Goal: Task Accomplishment & Management: Complete application form

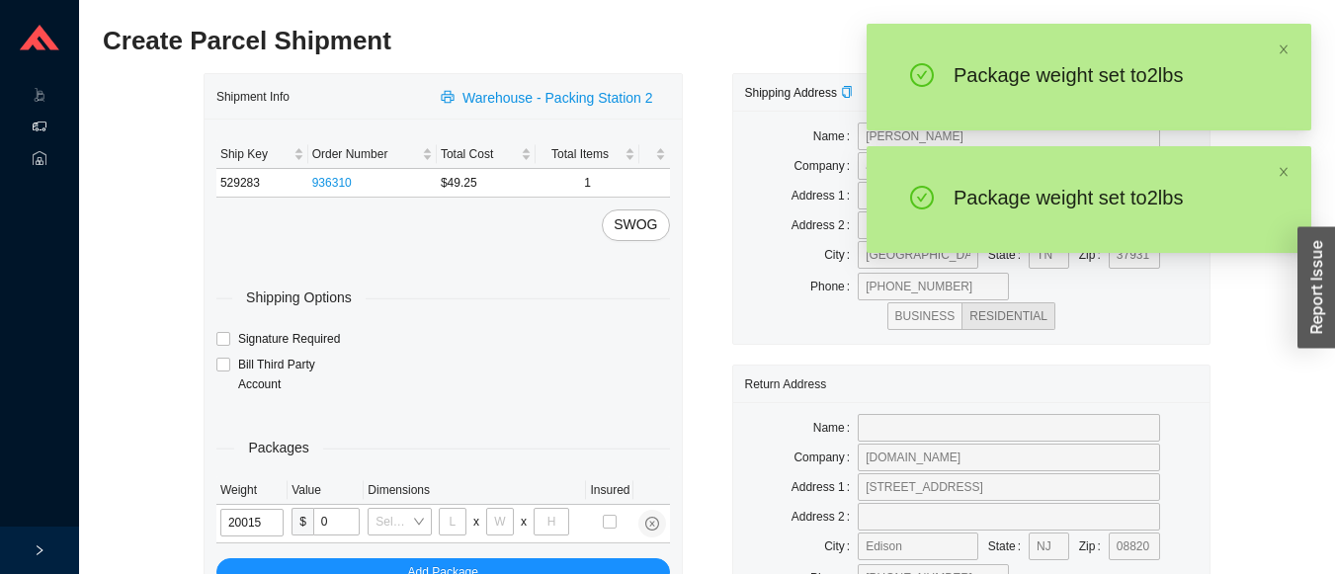
type input "2"
type input "8"
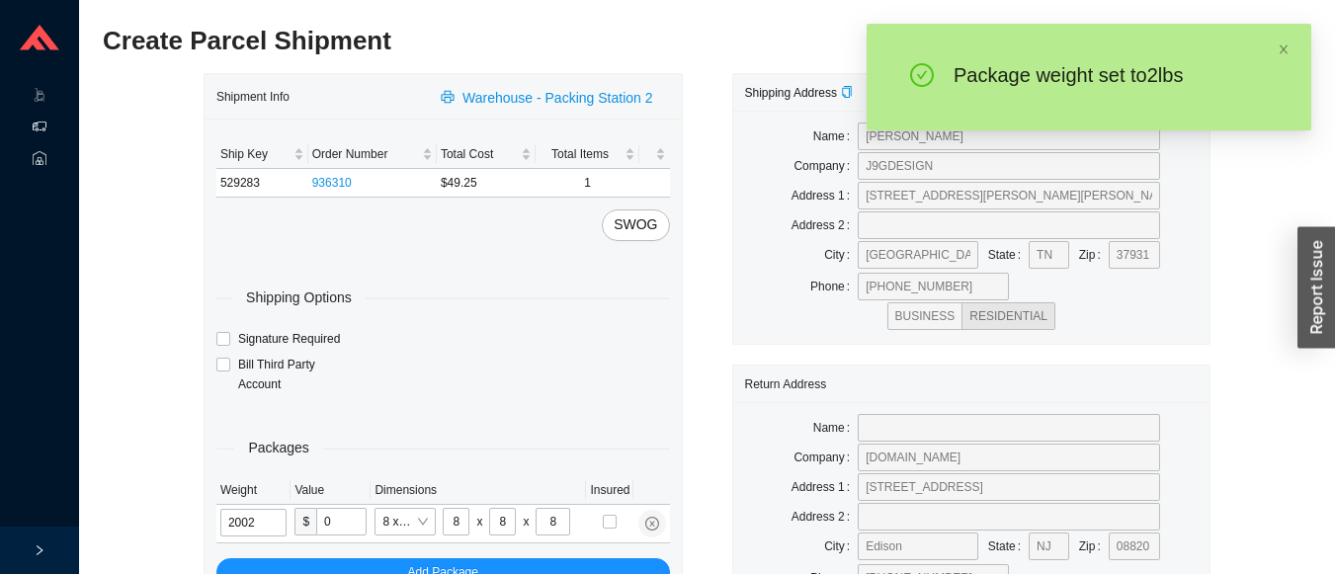
type input "2"
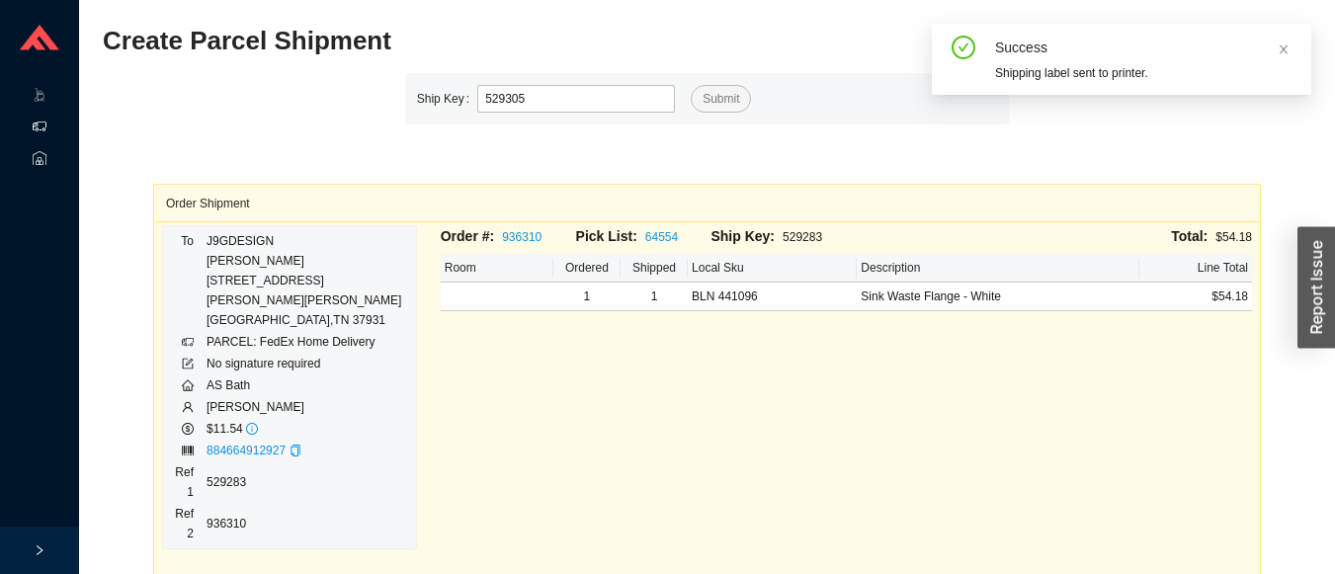
type input "529305"
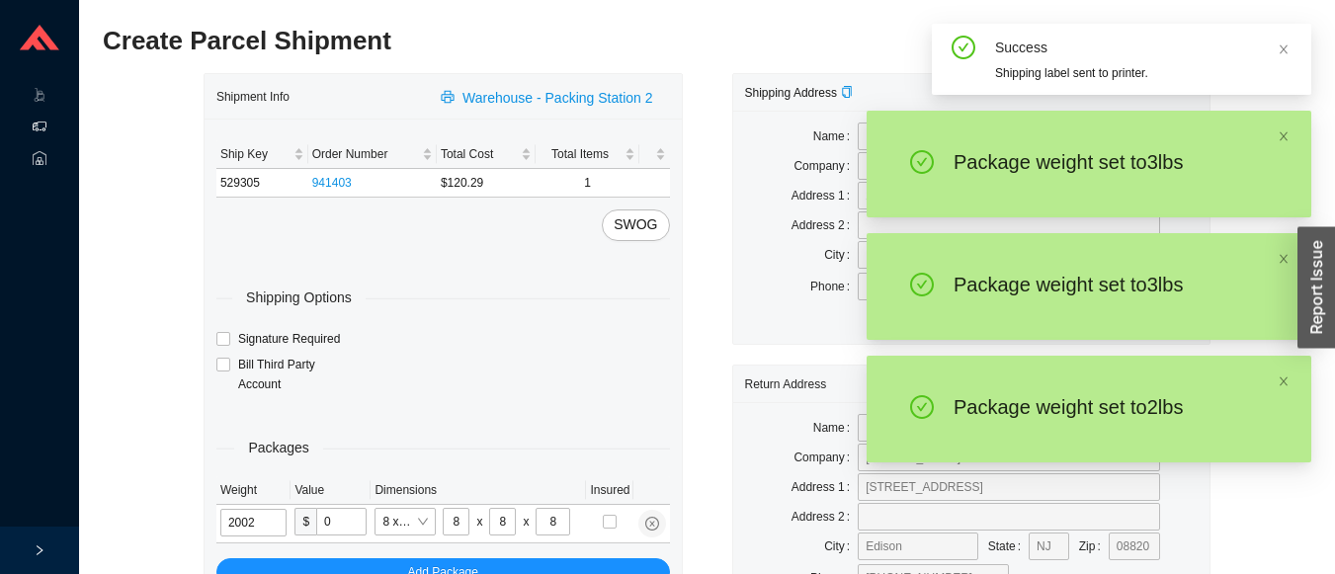
type input "2"
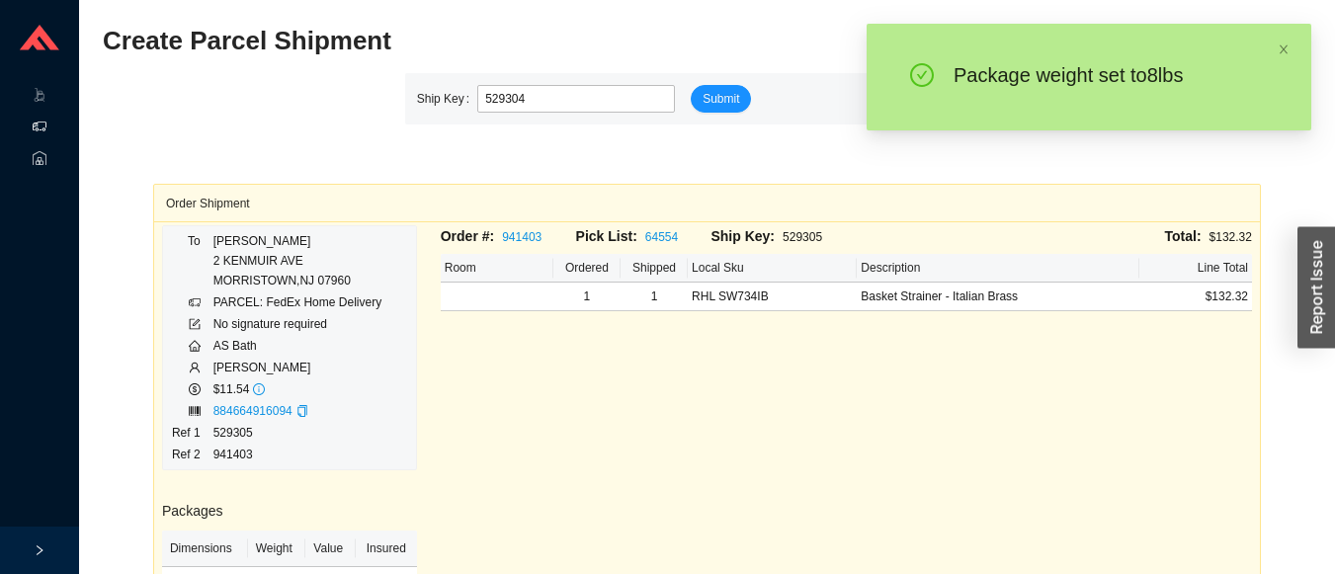
type input "529304"
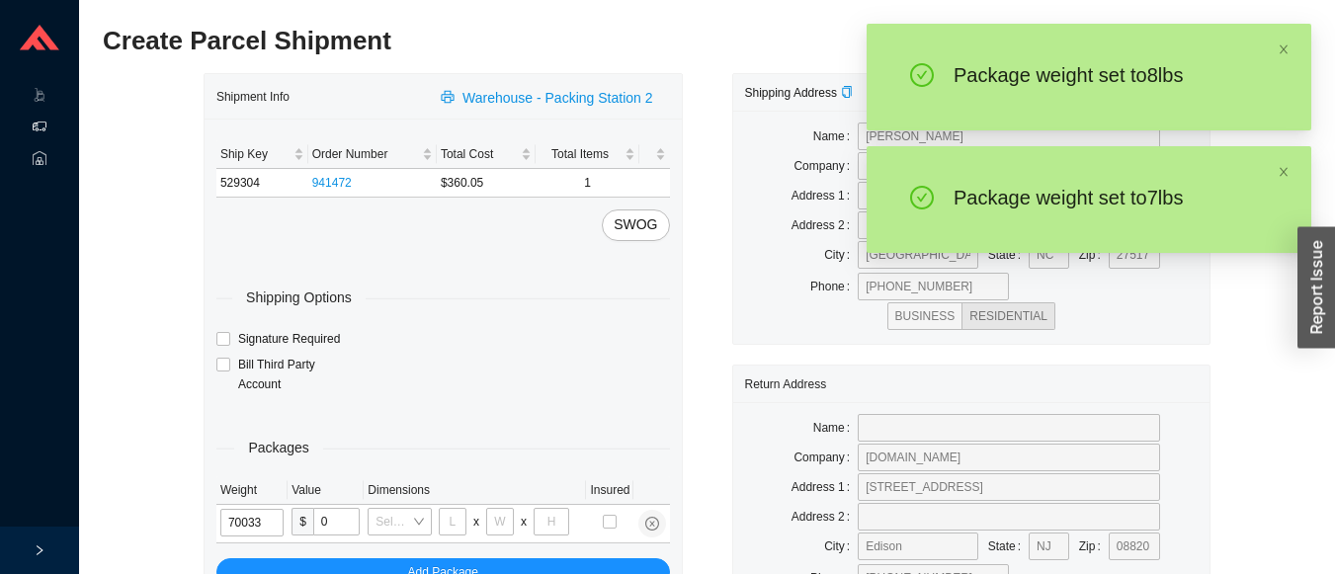
type input "7"
type input "24"
type input "14"
type input "4"
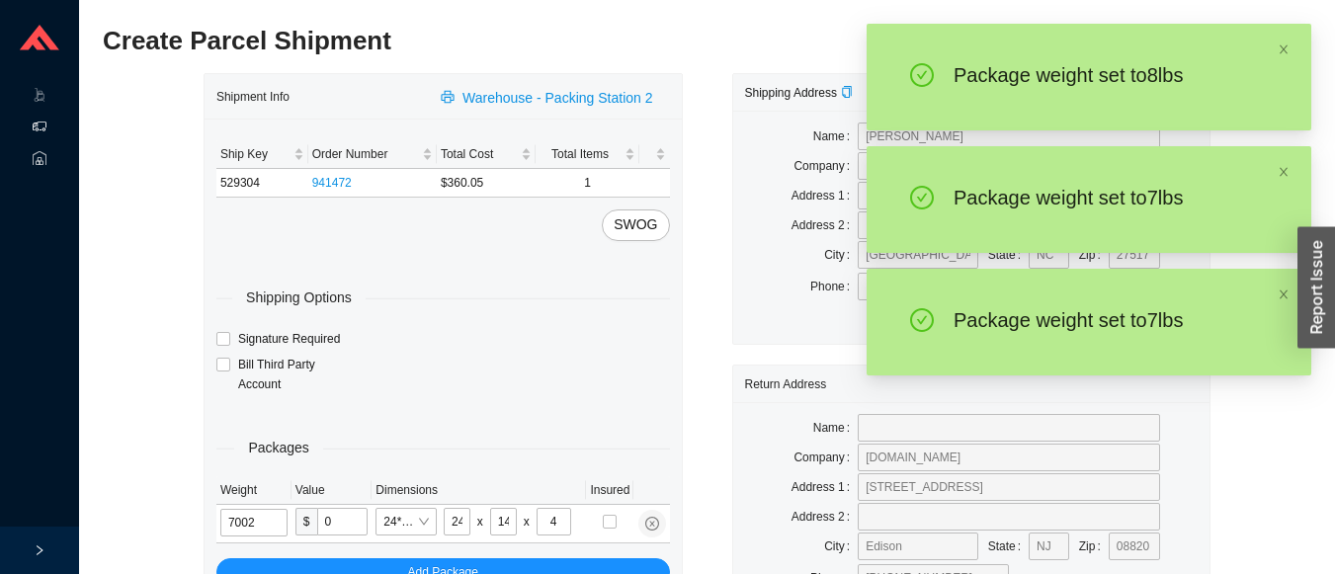
type input "7"
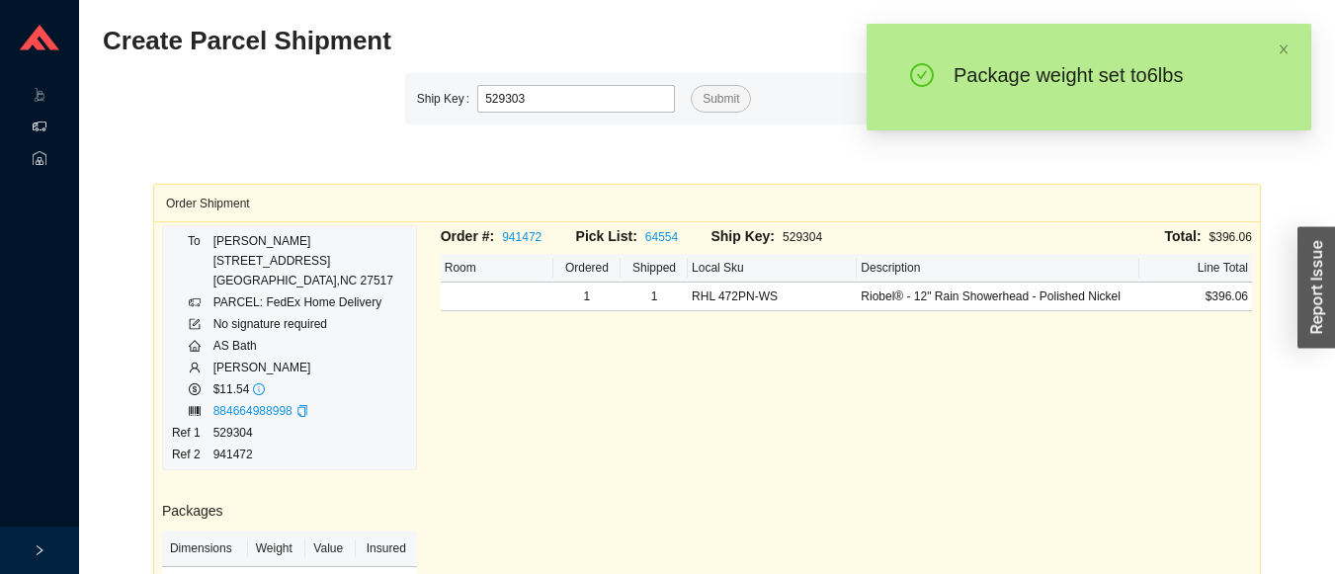
type input "529303"
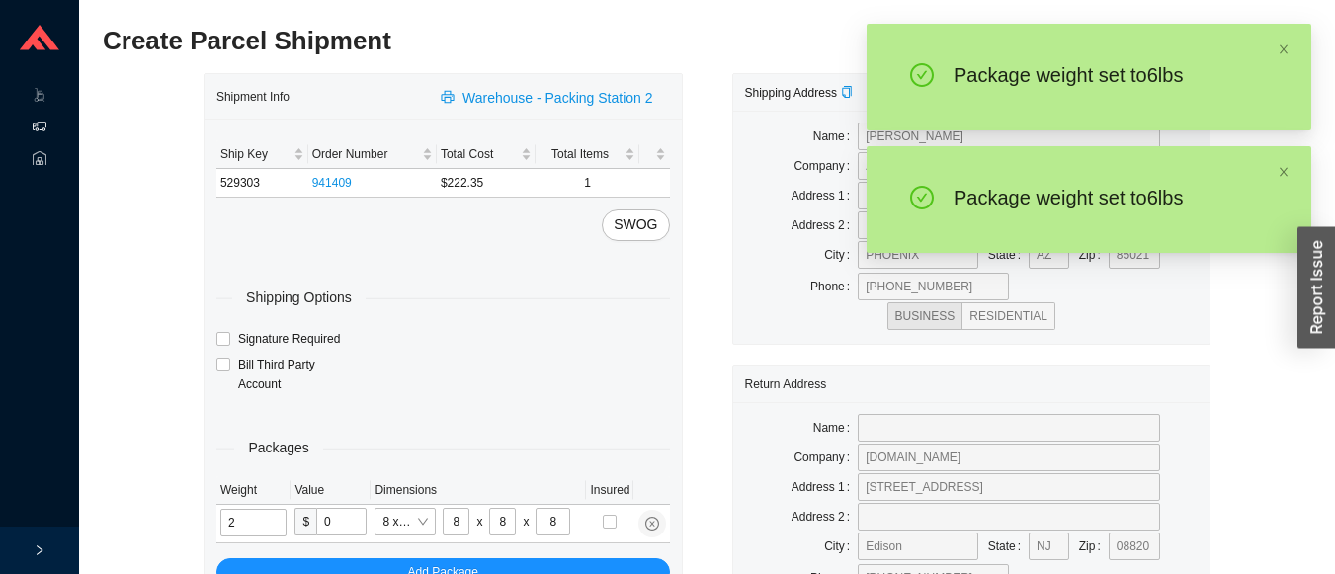
type input "6"
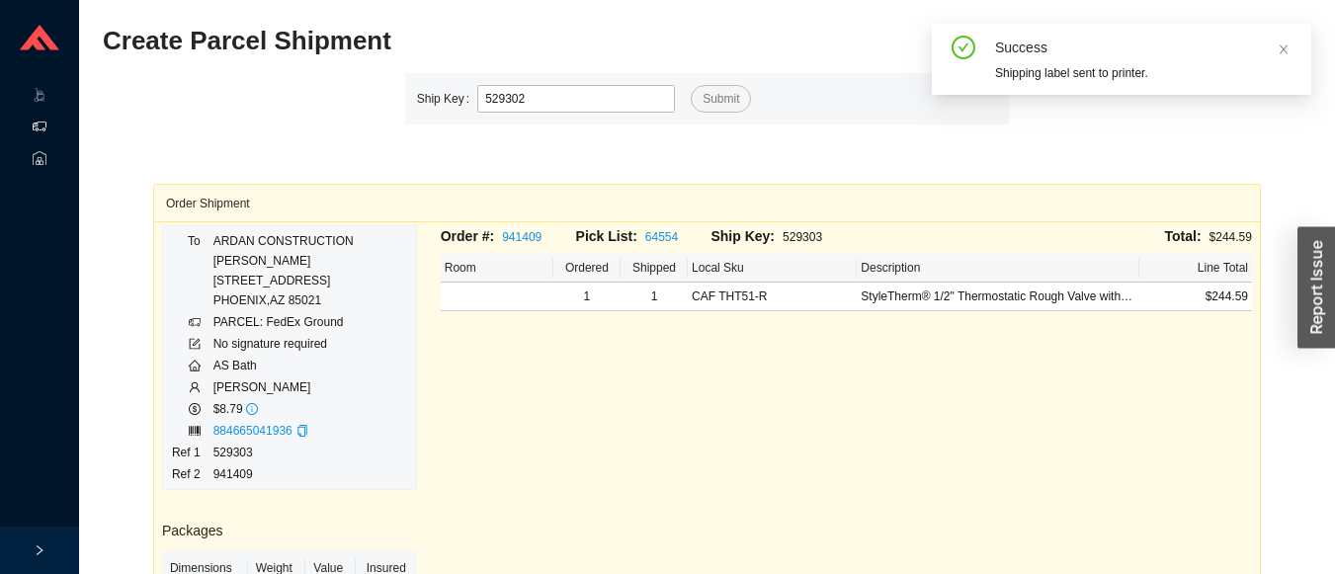
type input "529302"
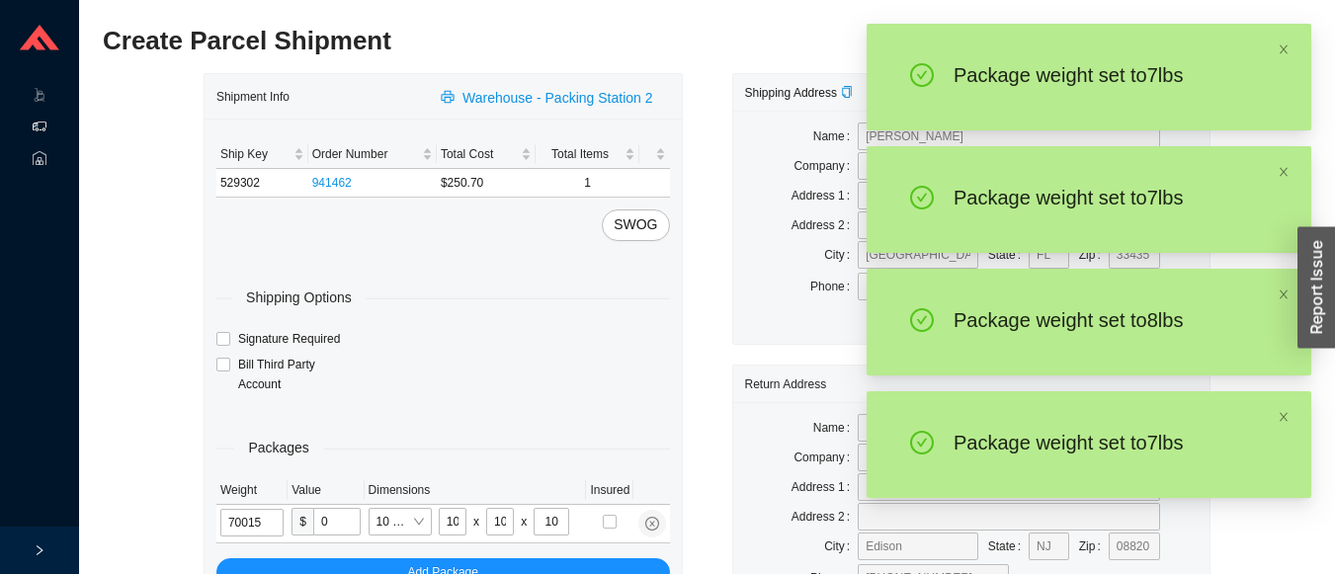
type input "7"
type input "8"
type input "7"
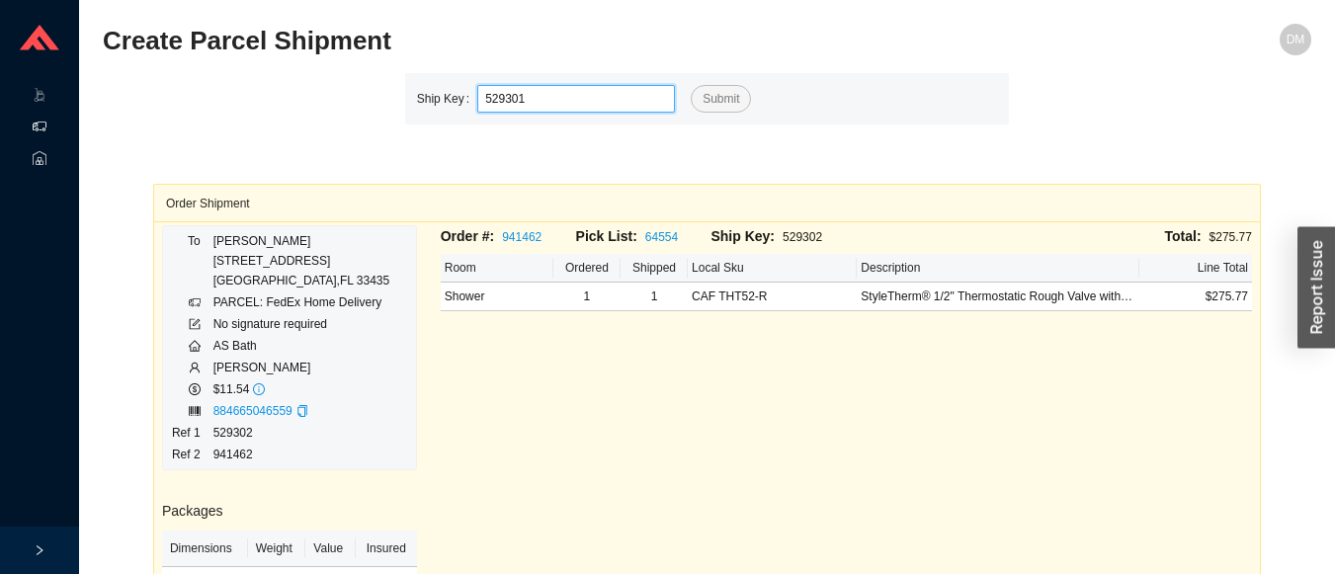
type input "529301"
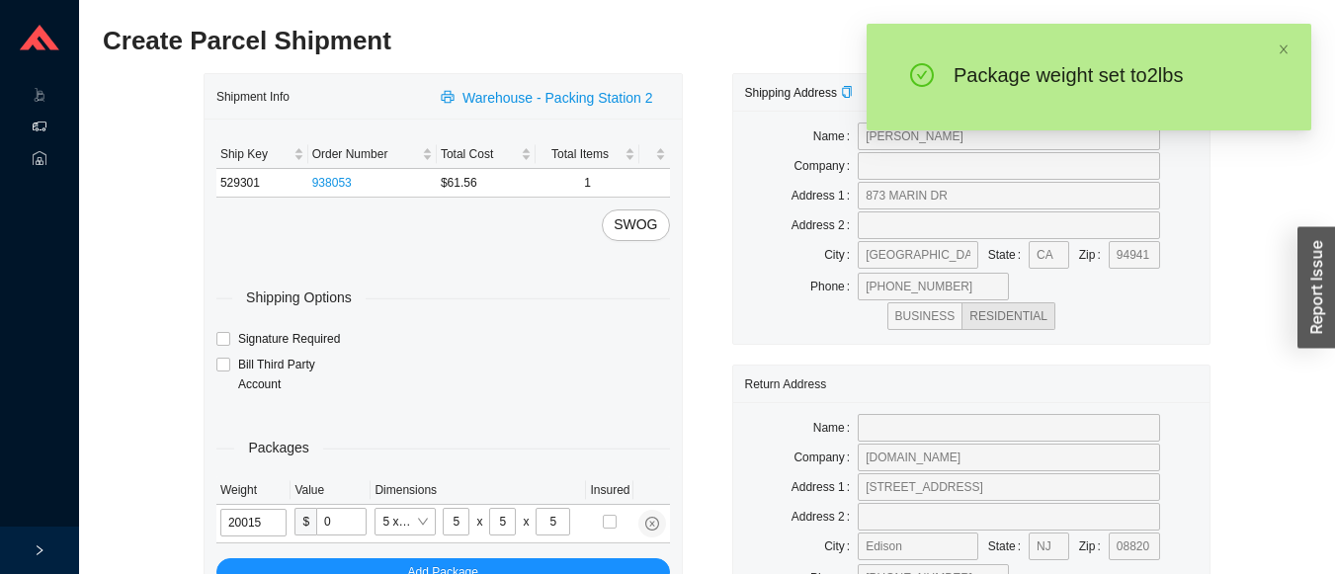
type input "2"
type input "8"
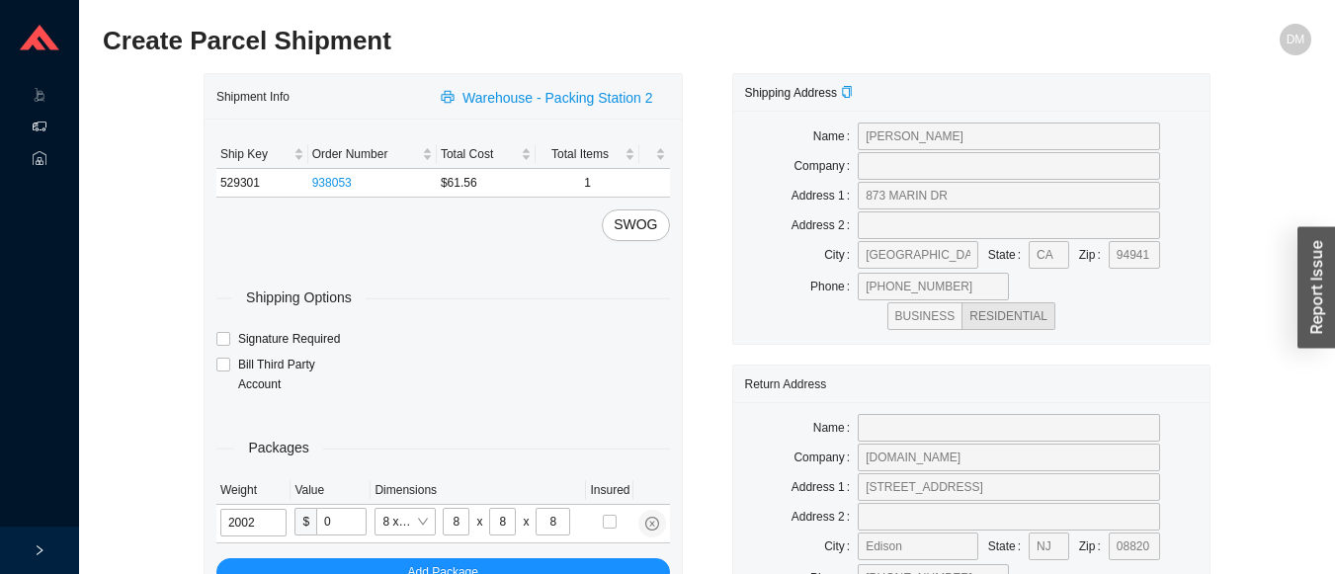
type input "2"
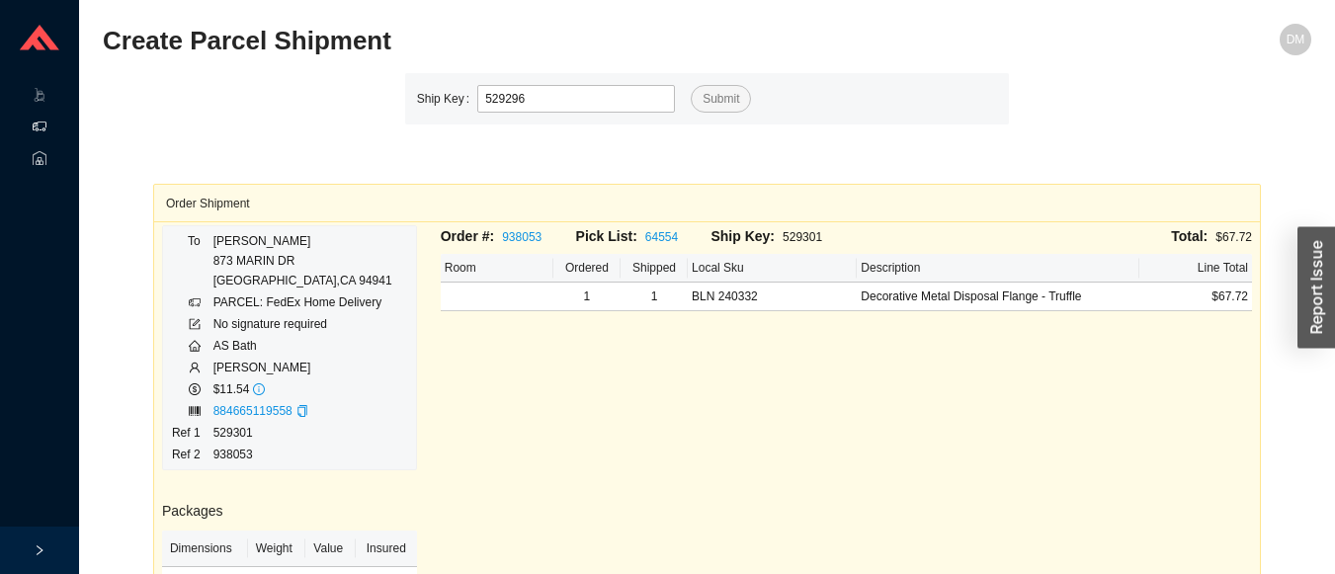
type input "529296"
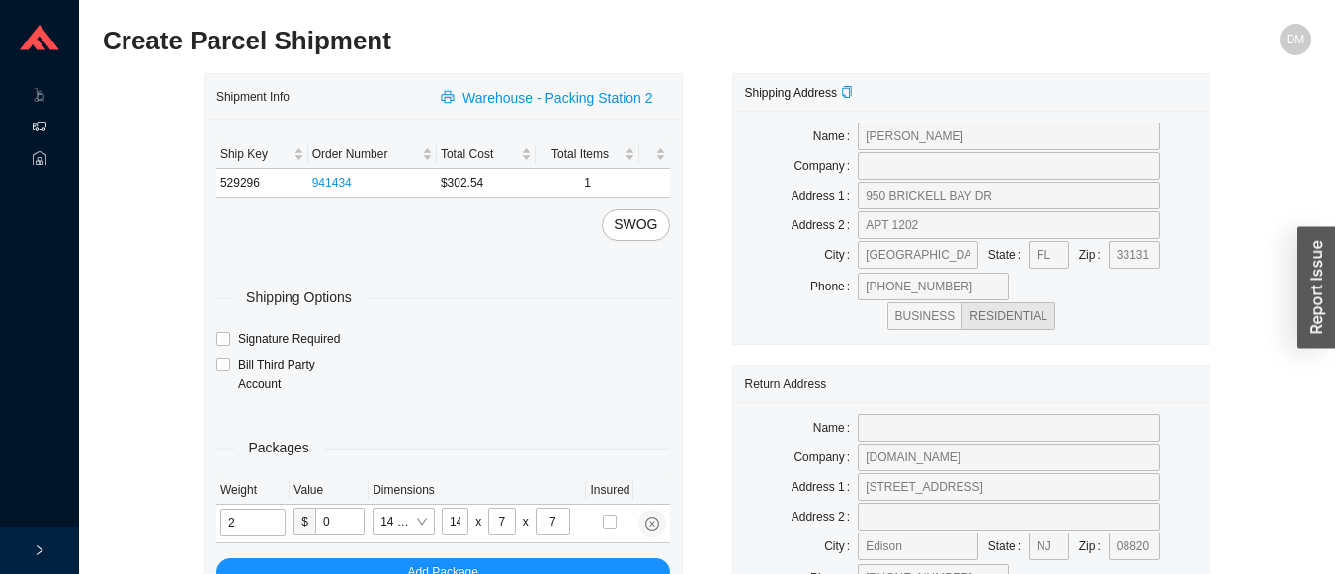
type input "3"
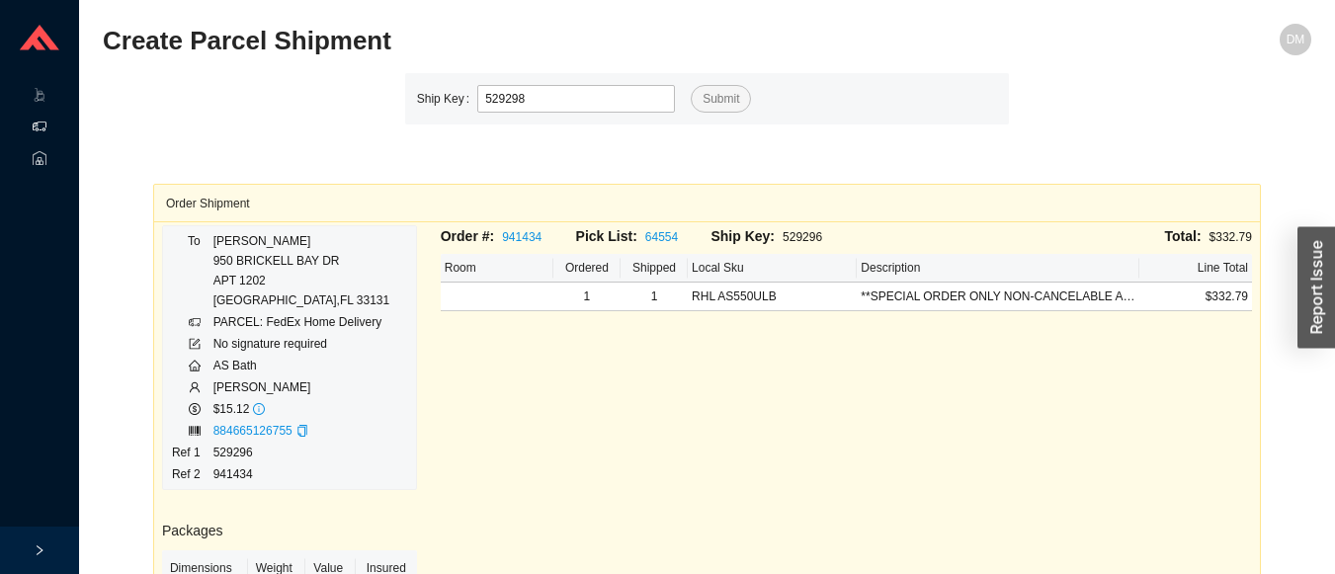
type input "529298"
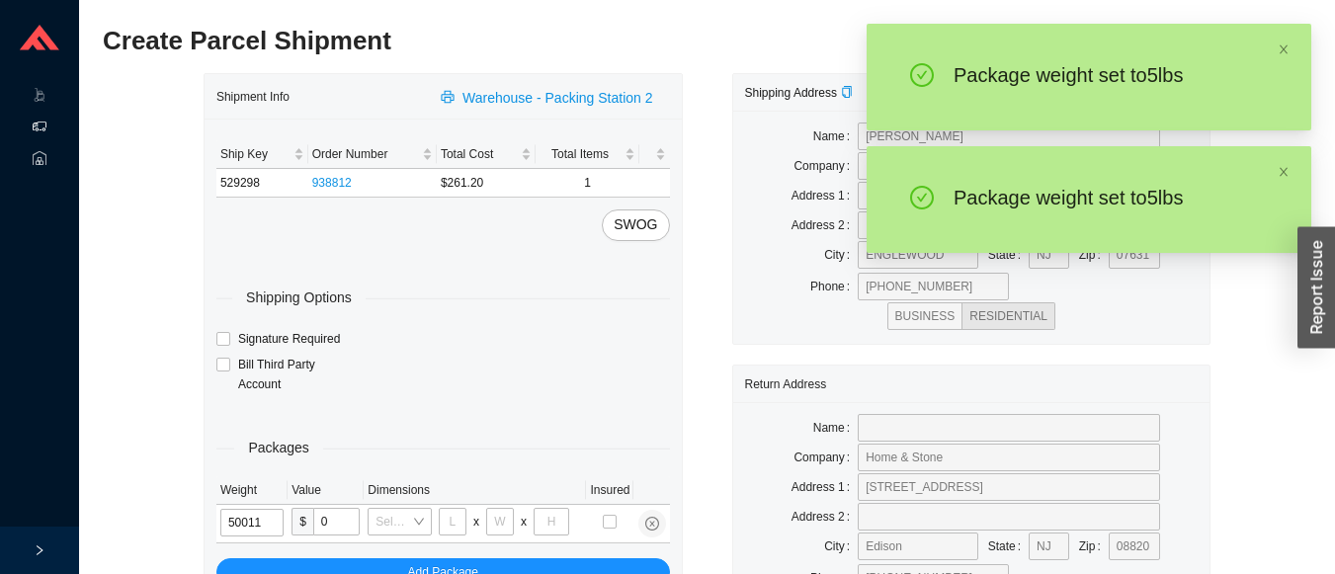
type input "5"
type input "14"
type input "7"
type input "5"
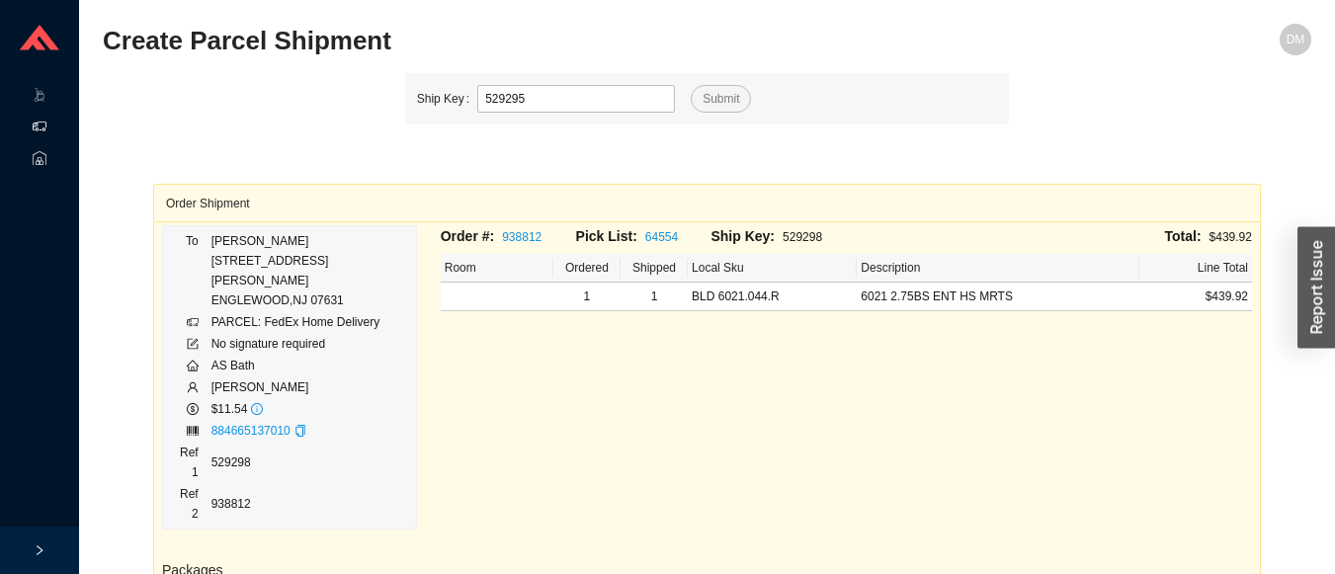
type input "529295"
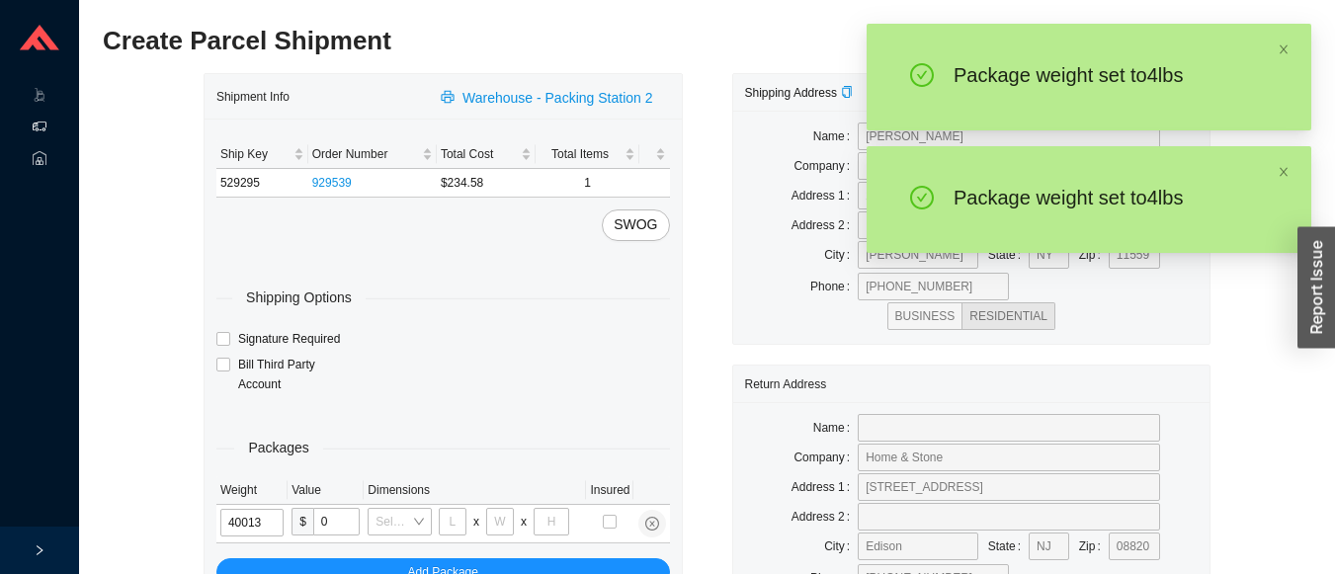
type input "4"
type input "10"
type input "4"
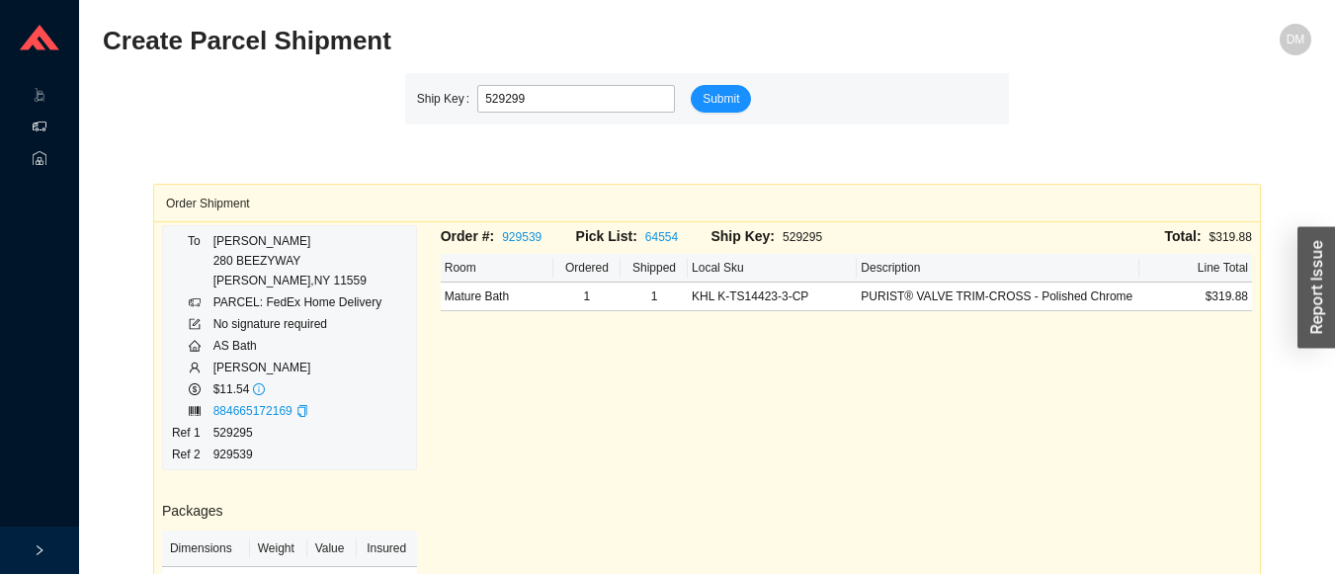
type input "529299"
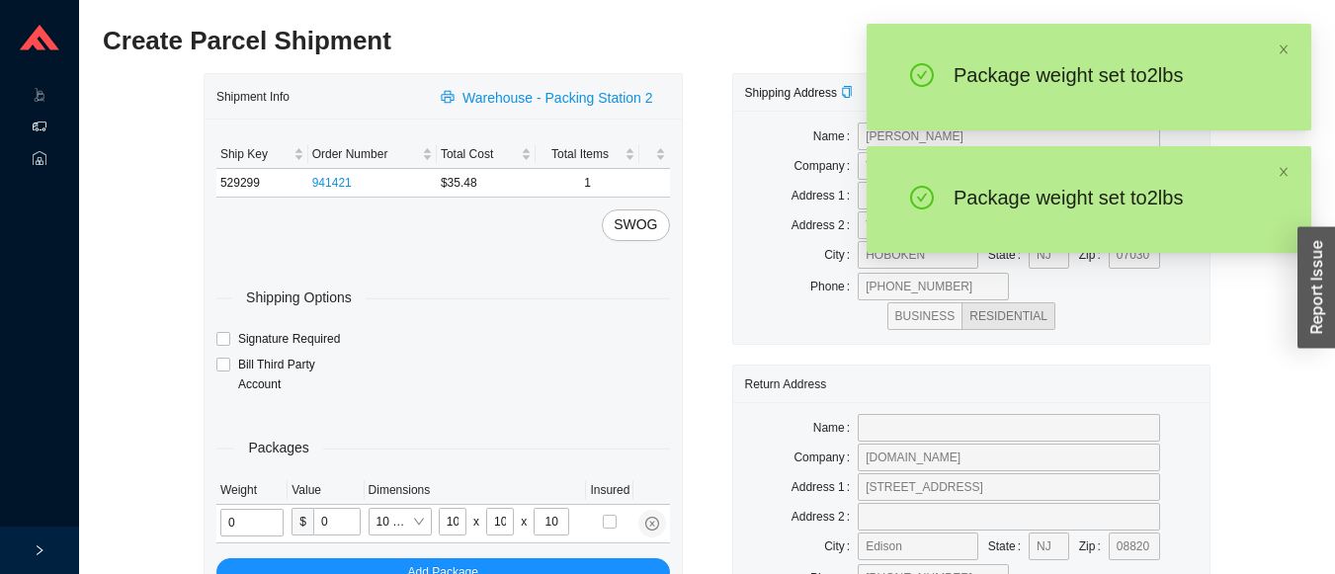
type input "2"
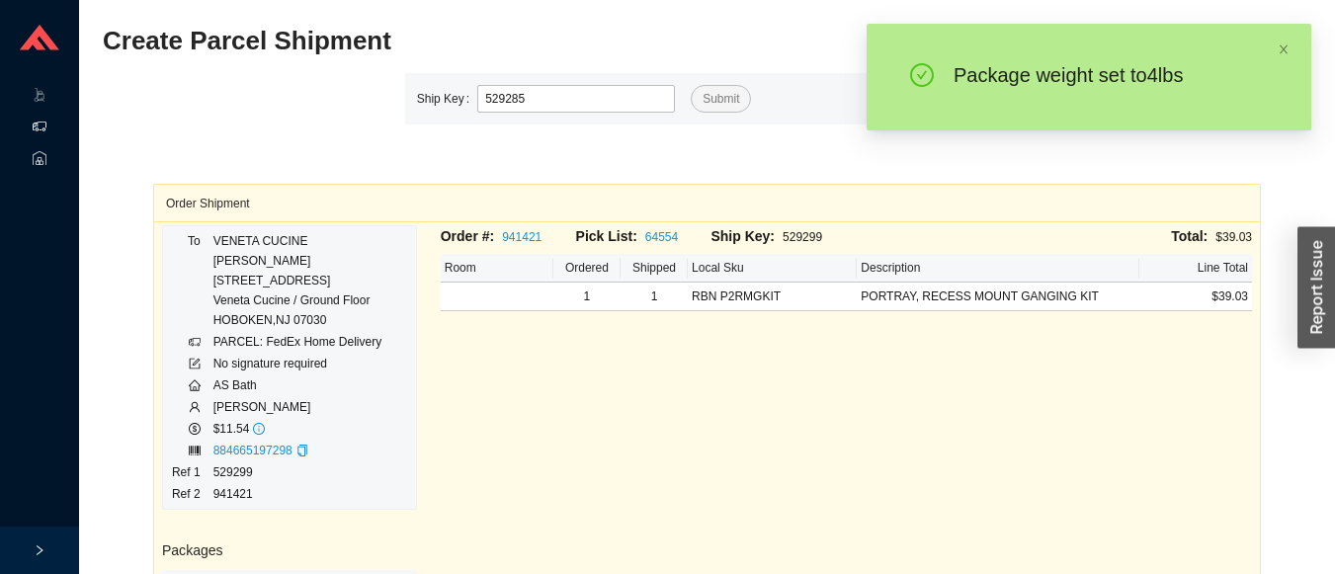
type input "529285"
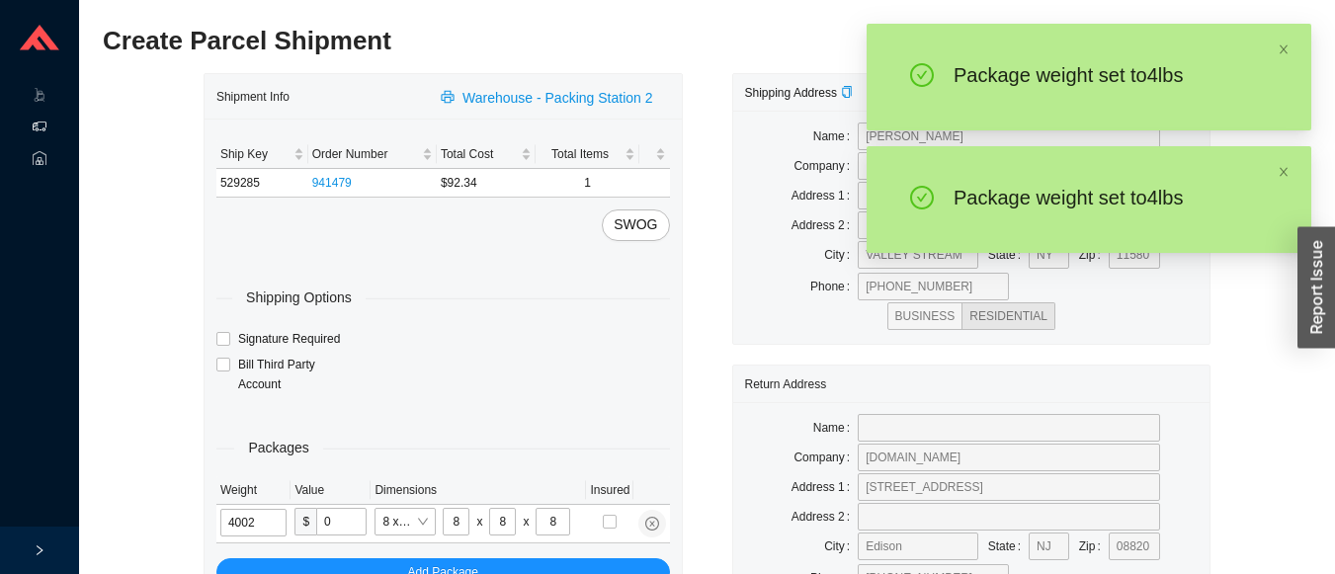
type input "4"
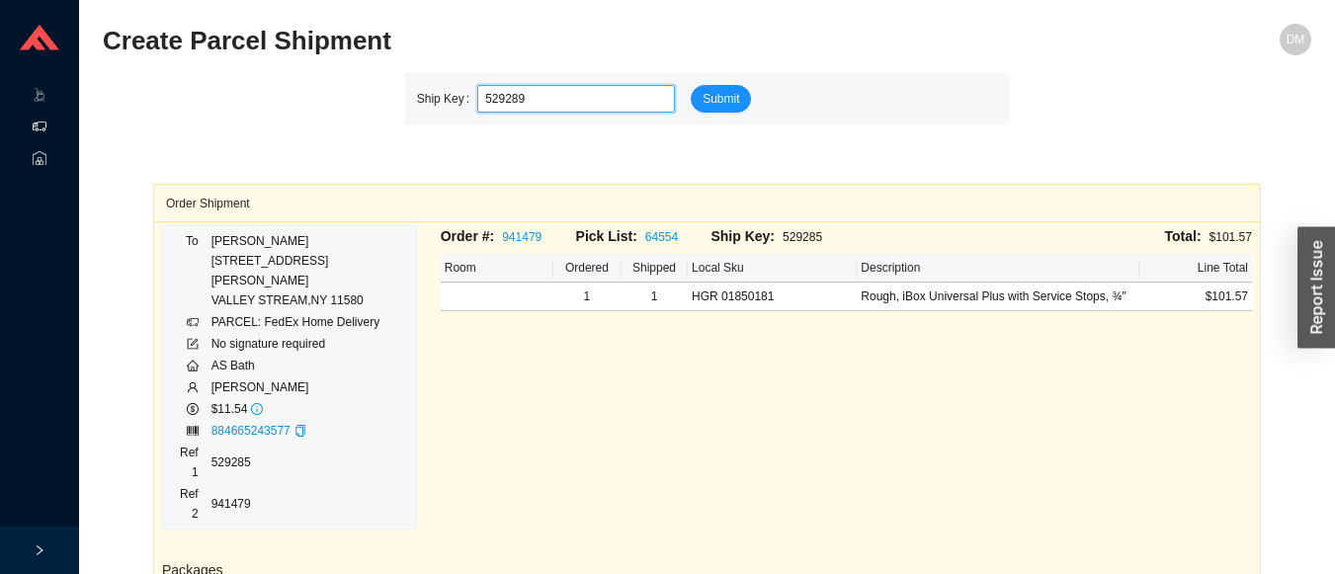
type input "529289"
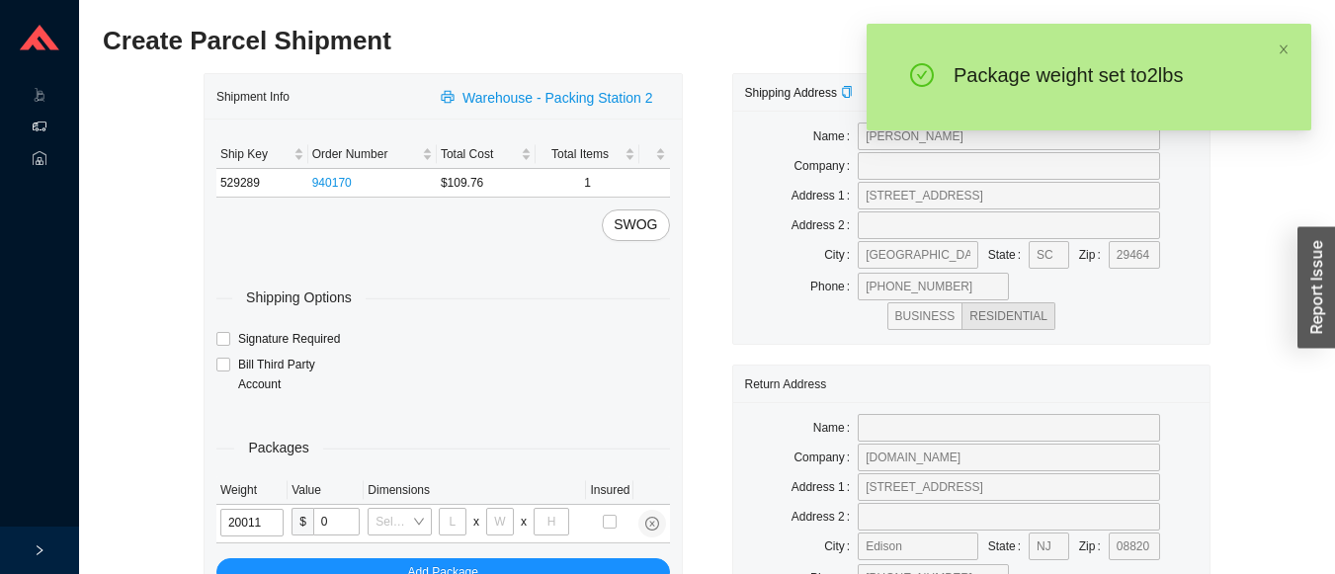
type input "2"
type input "14"
type input "7"
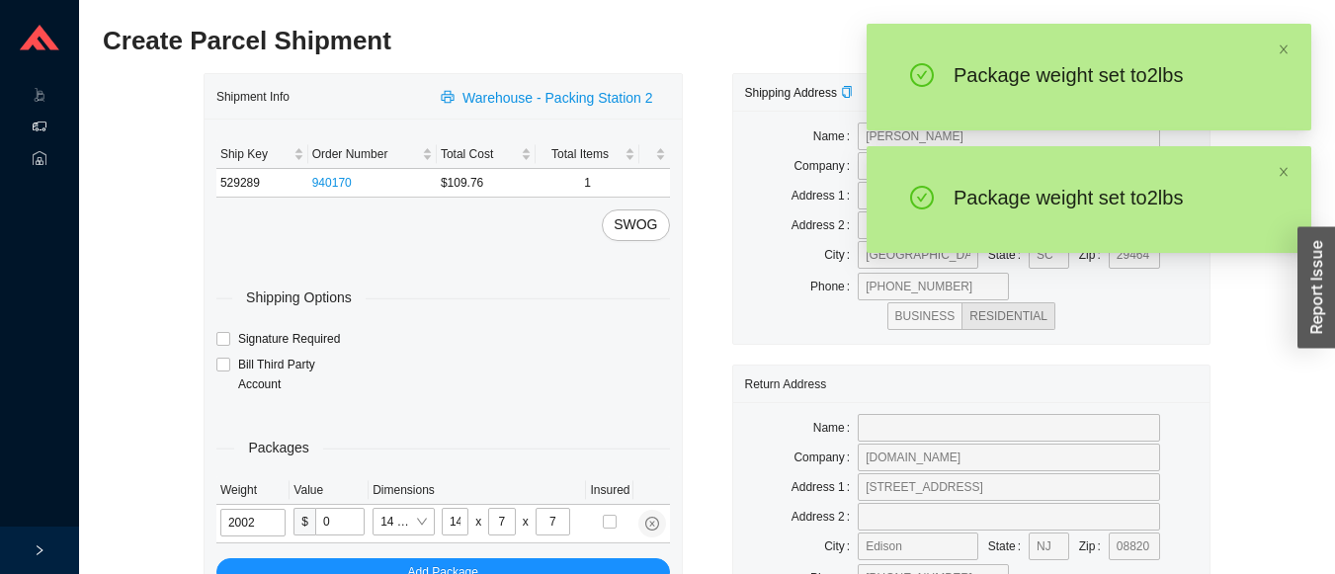
type input "2"
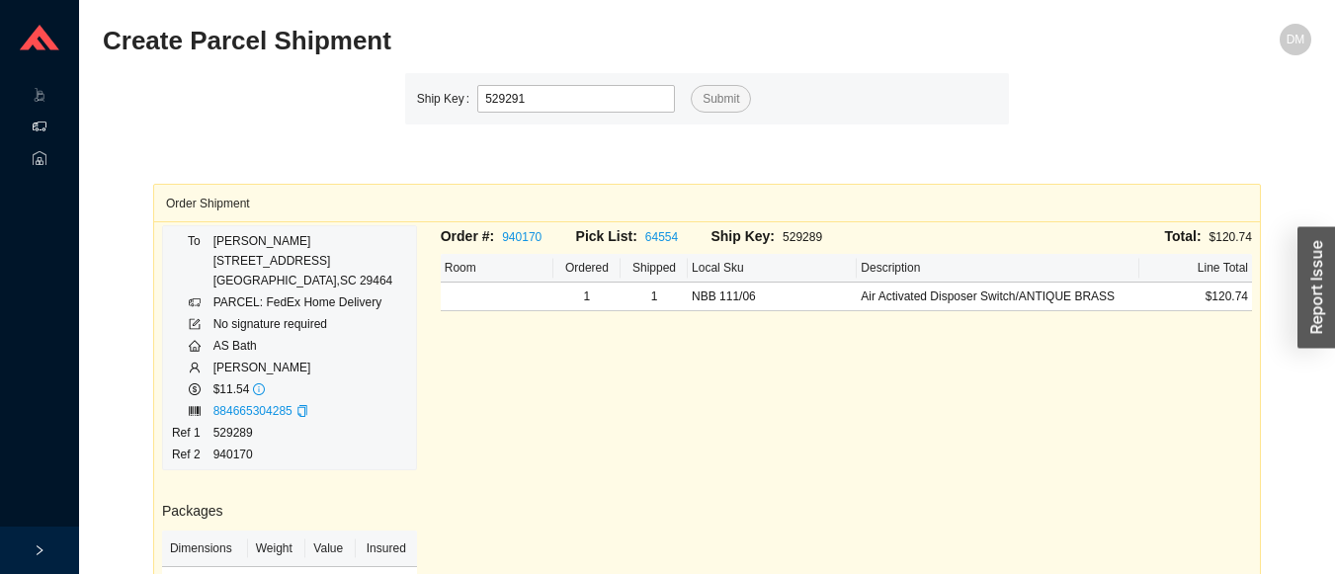
type input "529291"
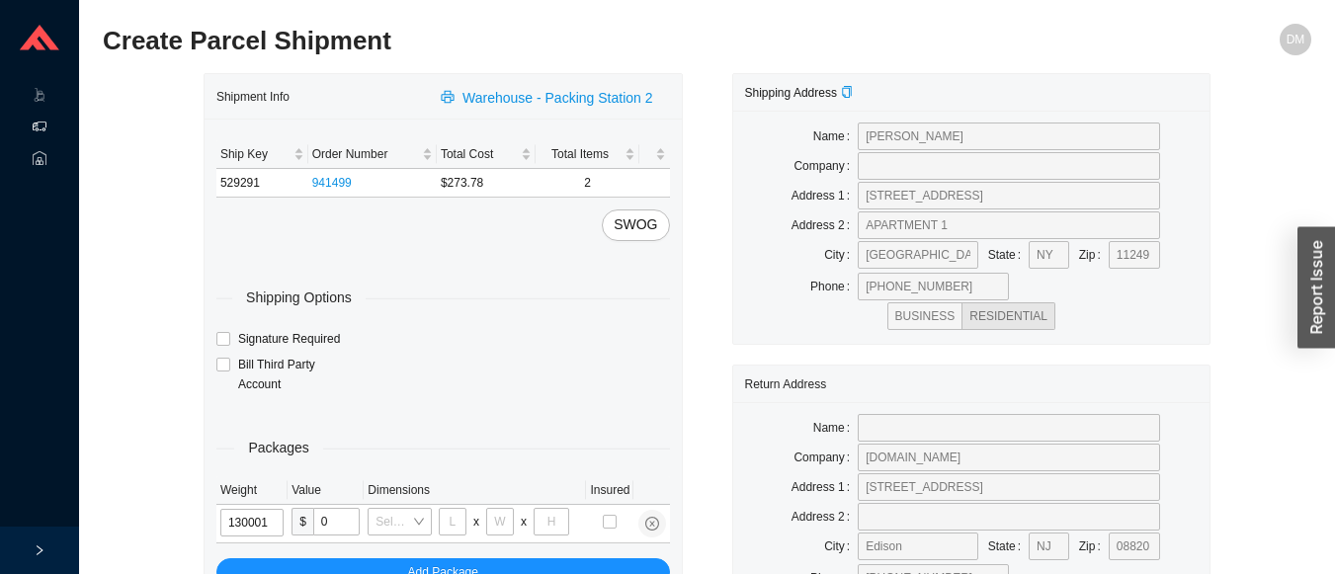
type input "13"
type input "18"
type input "5"
type input "36"
type input "13"
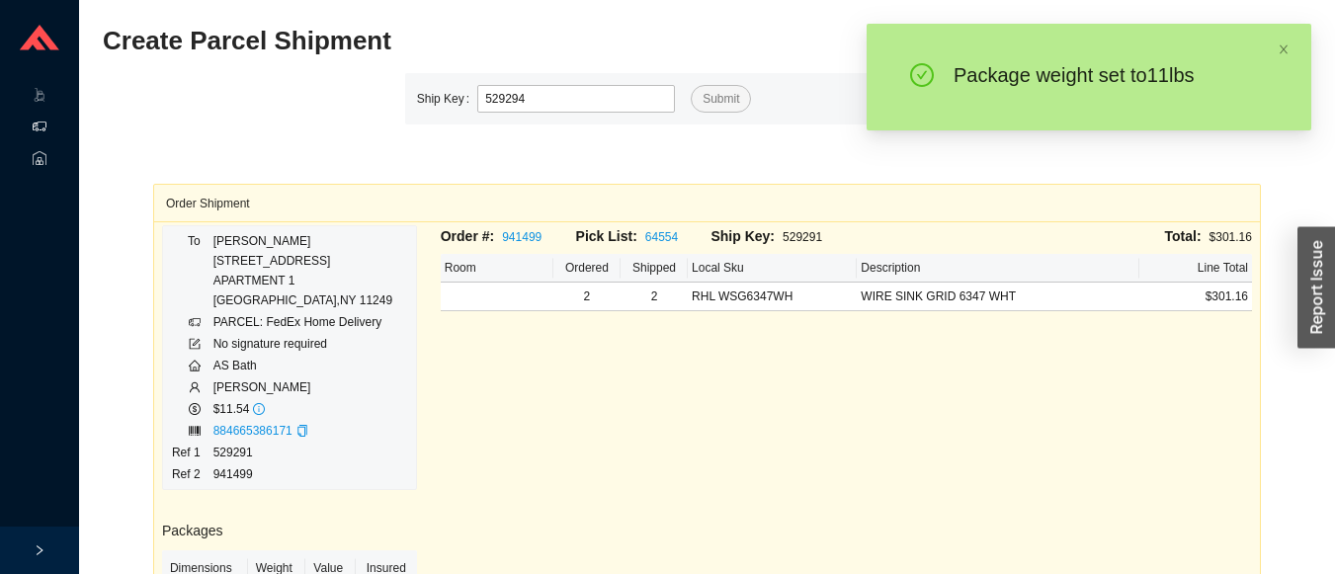
type input "529294"
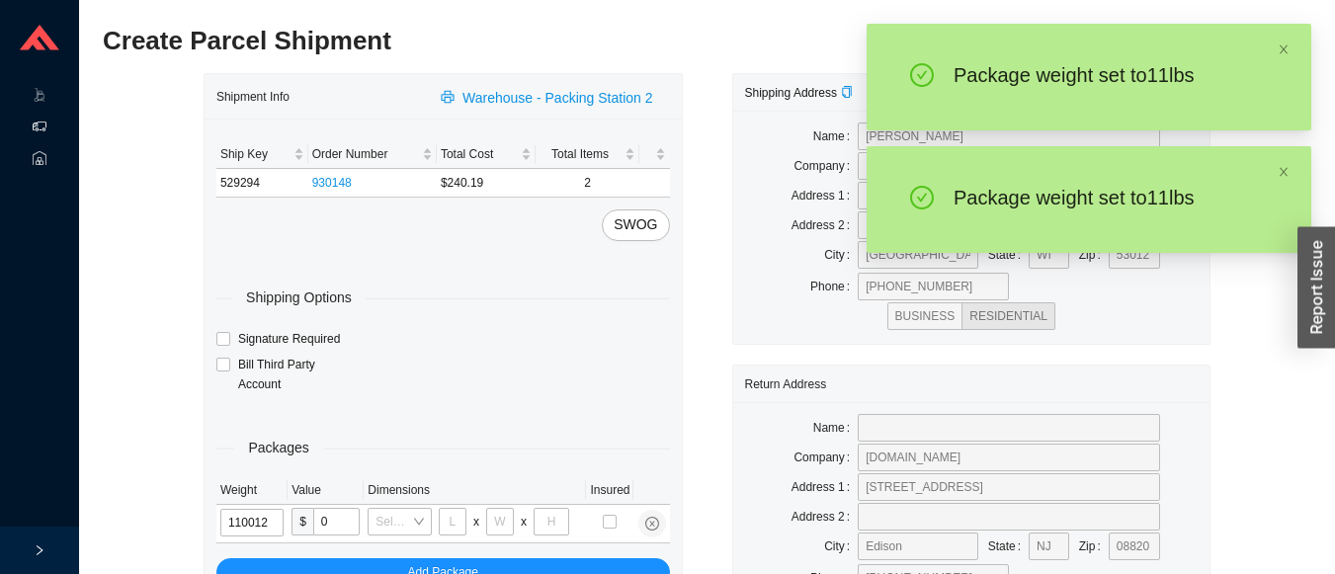
type input "11"
type input "18"
type input "12"
type input "6"
type input "11"
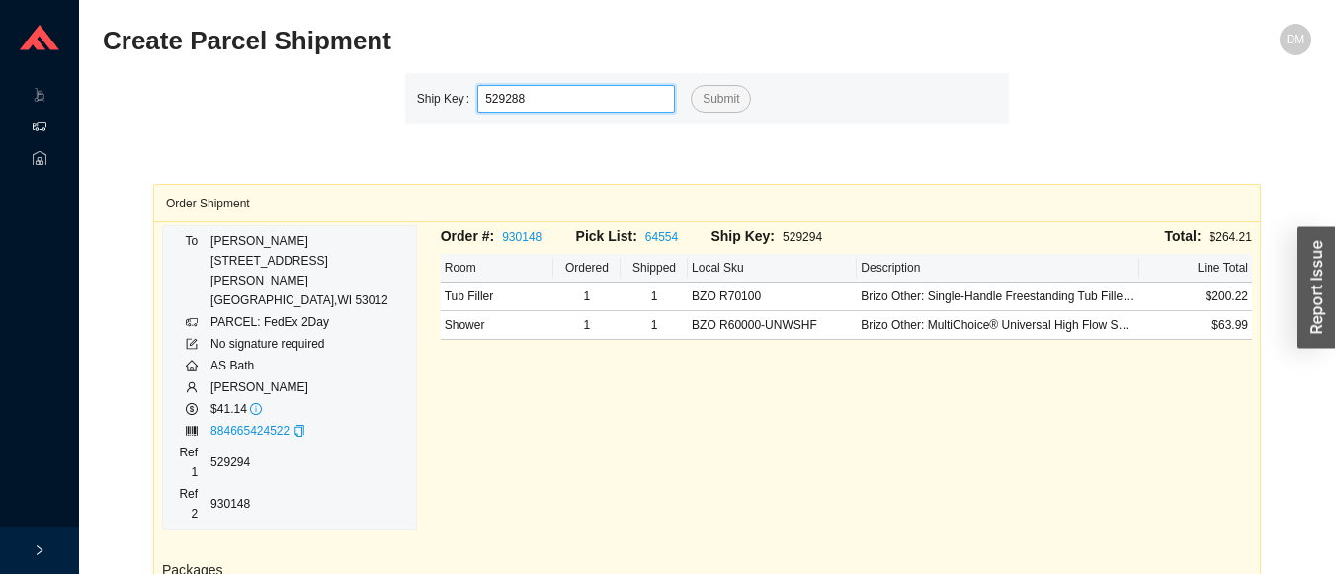
type input "529288"
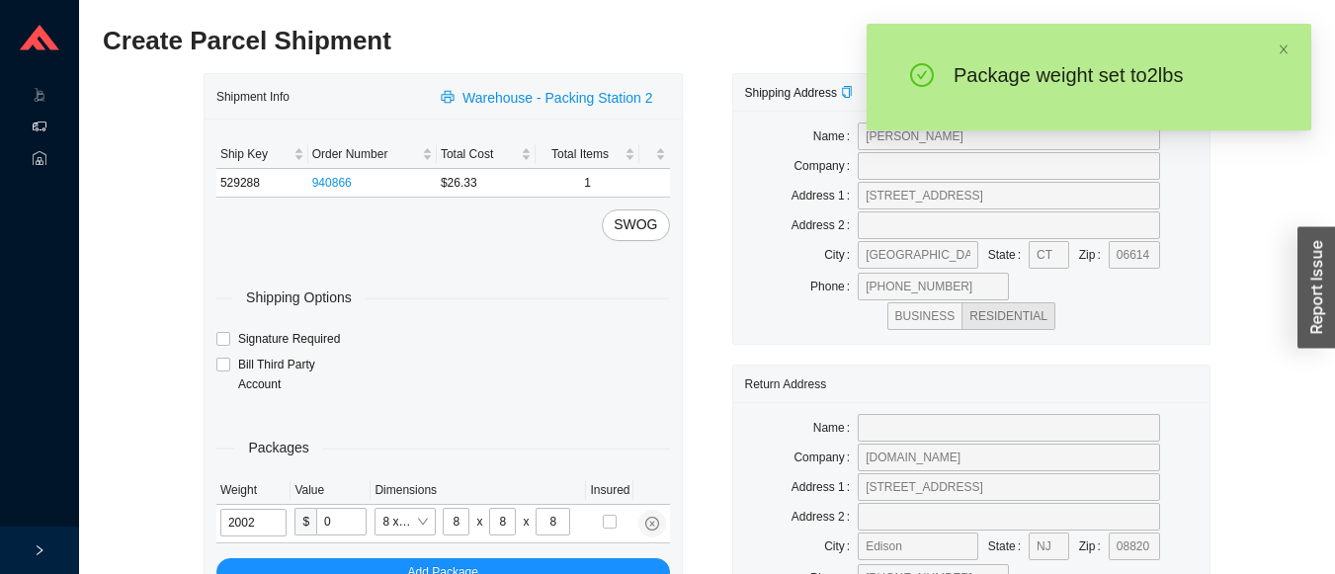
type input "2"
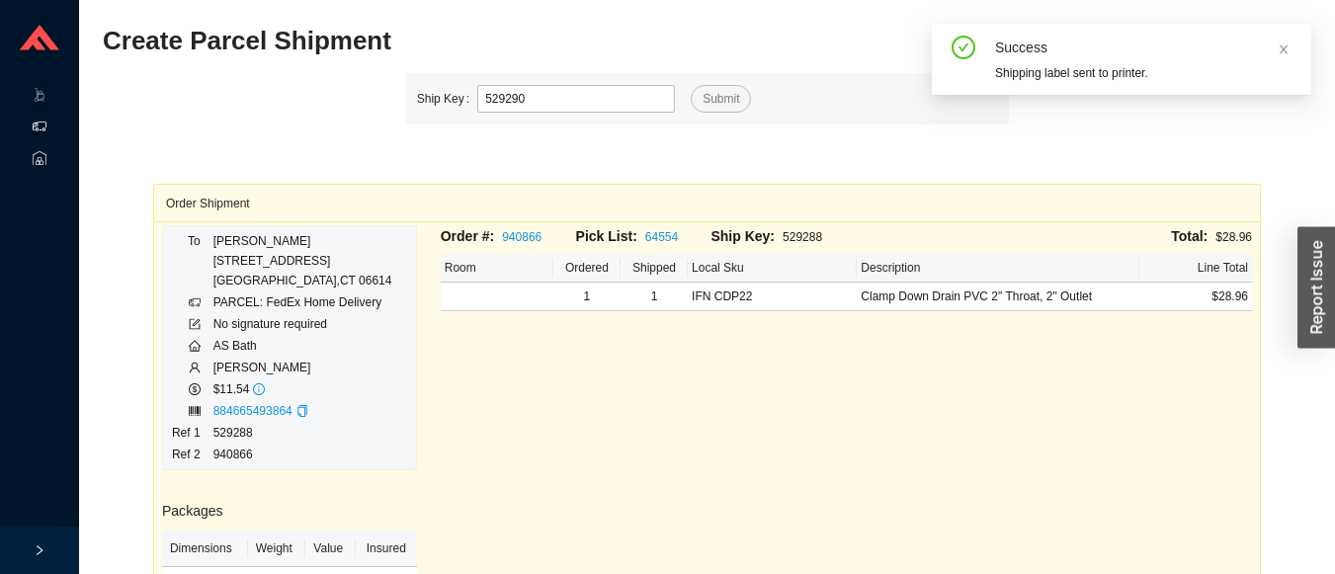
type input "529290"
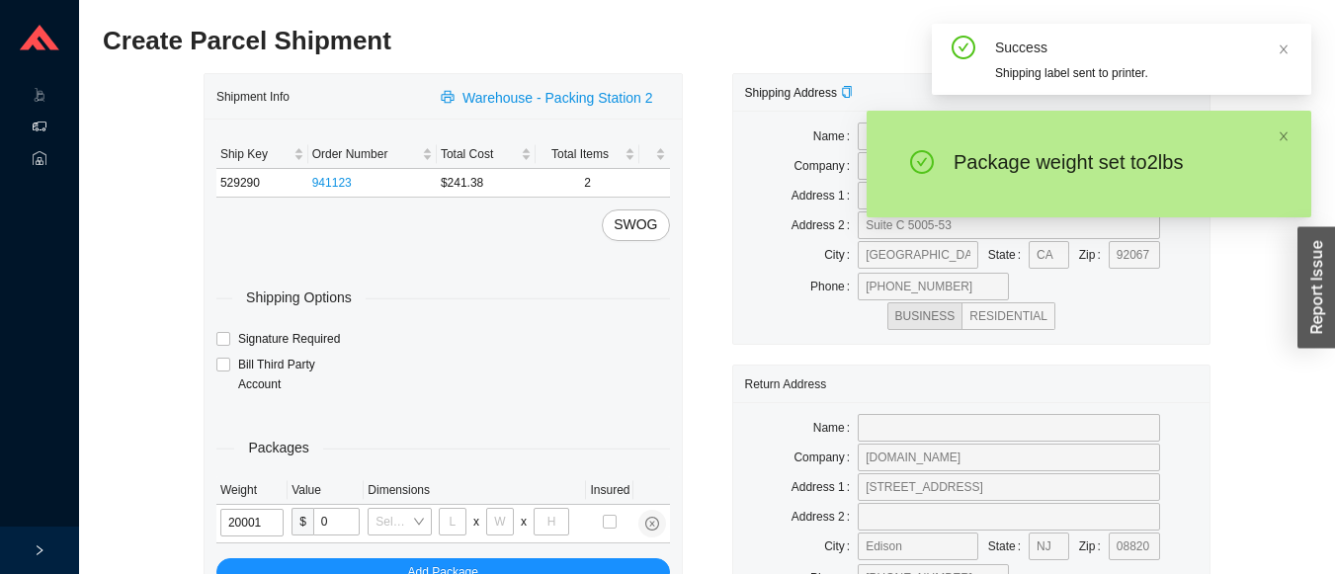
type input "2"
type input "18"
type input "5"
type input "36"
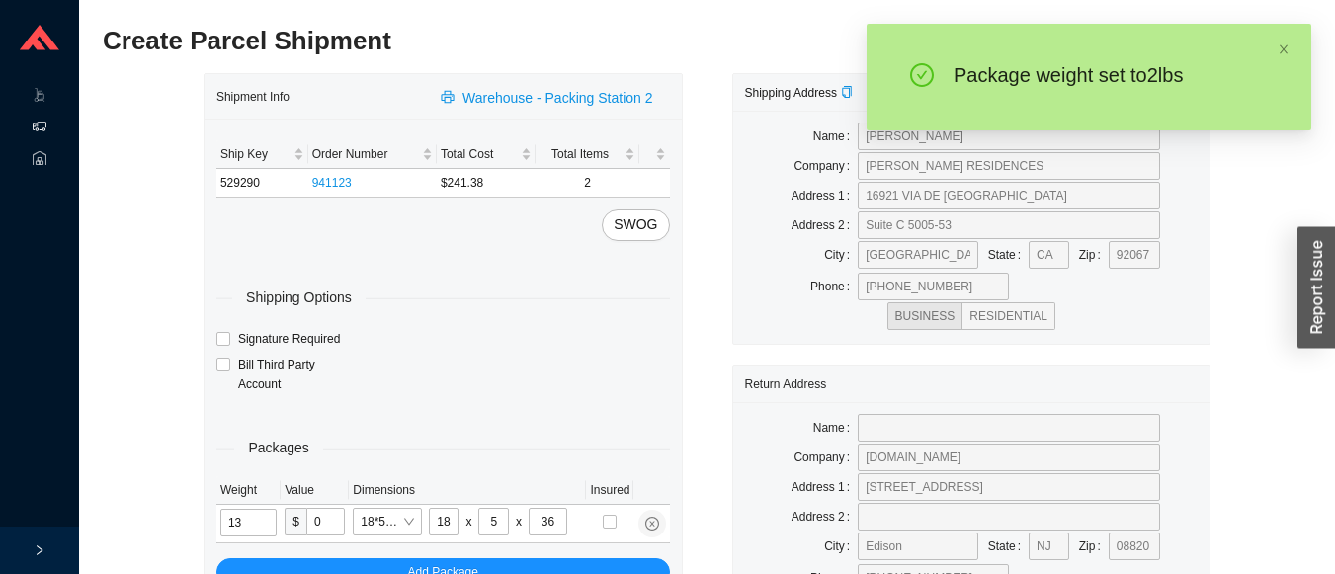
type input "13"
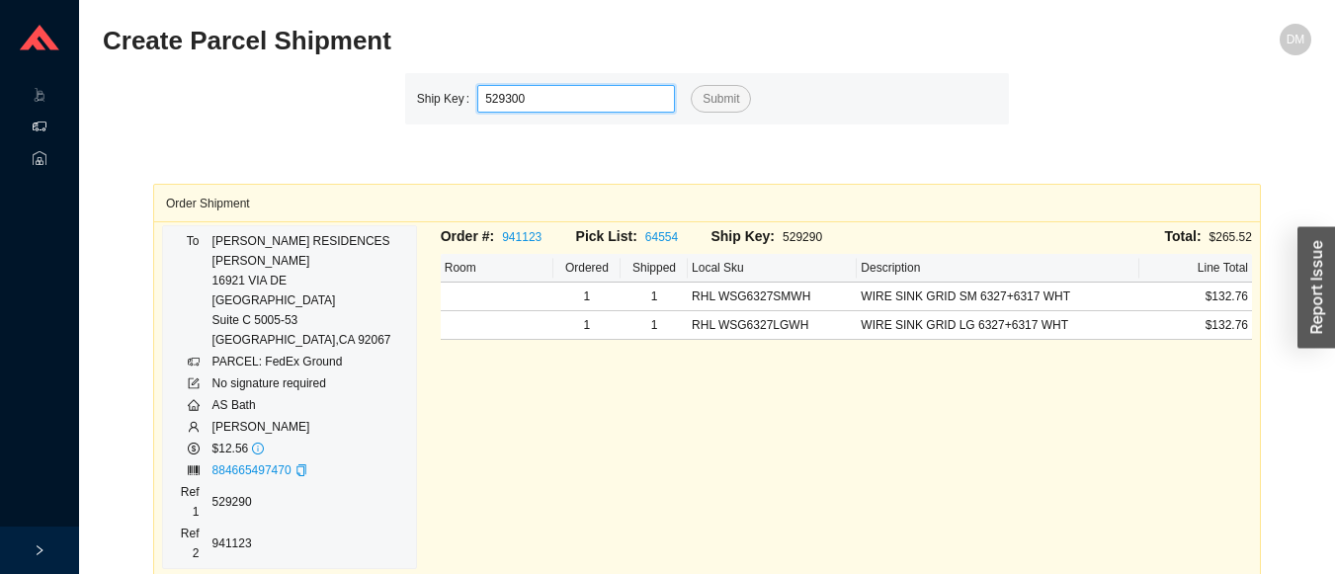
type input "529300"
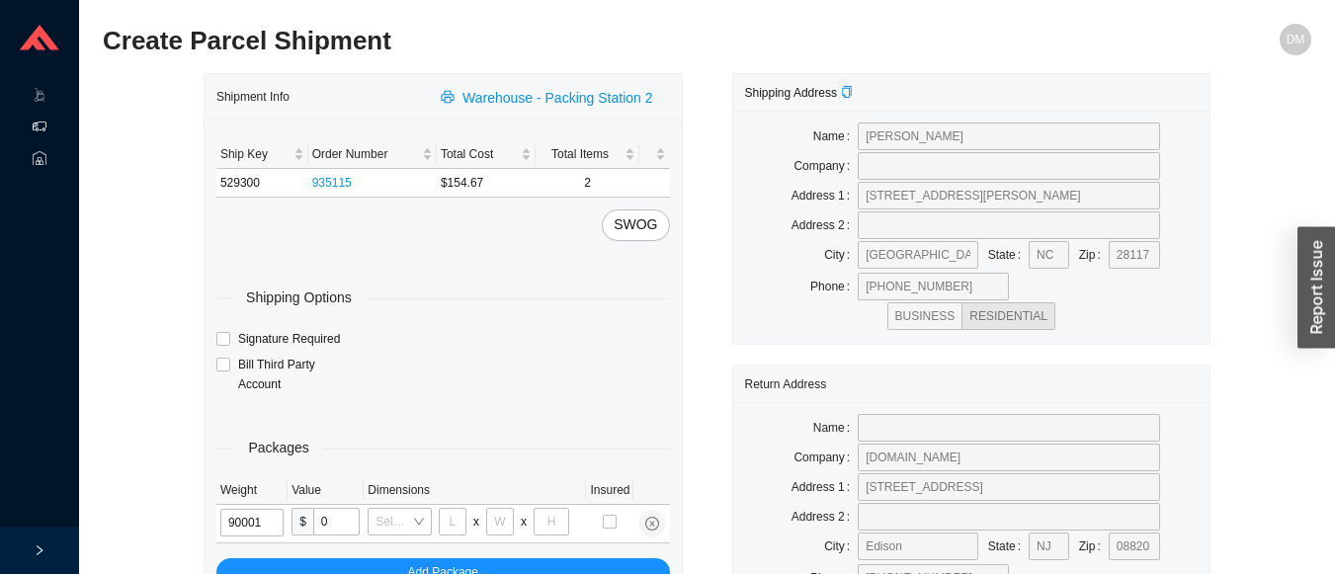
type input "9"
type input "18"
type input "5"
type input "36"
type input "9"
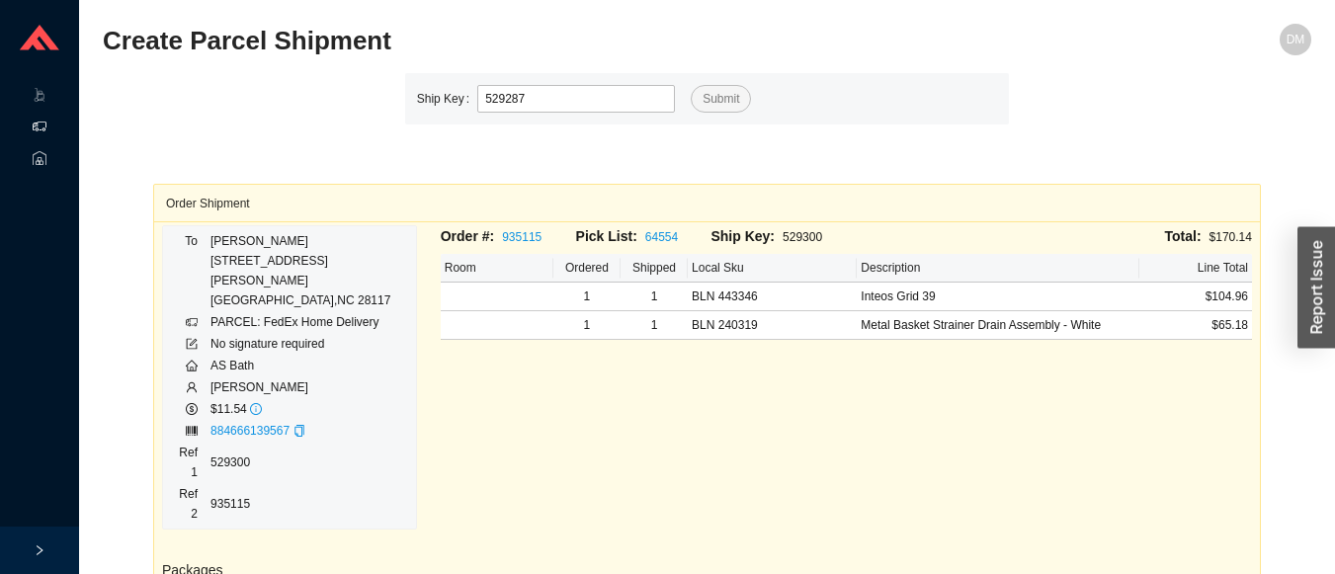
type input "529287"
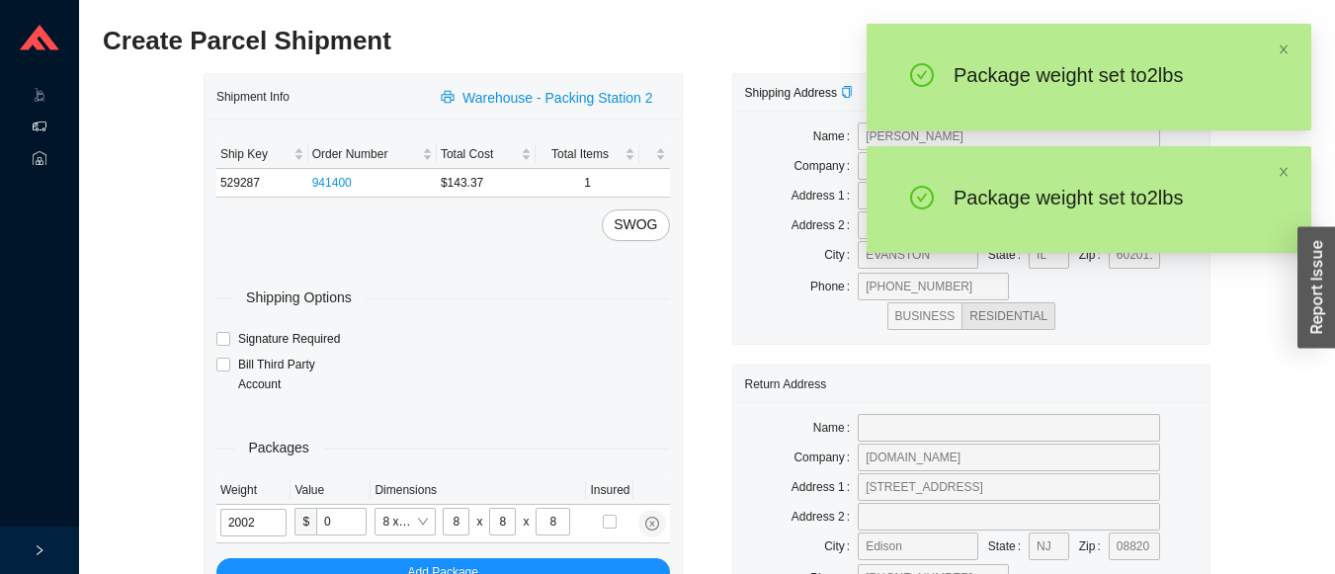
type input "2"
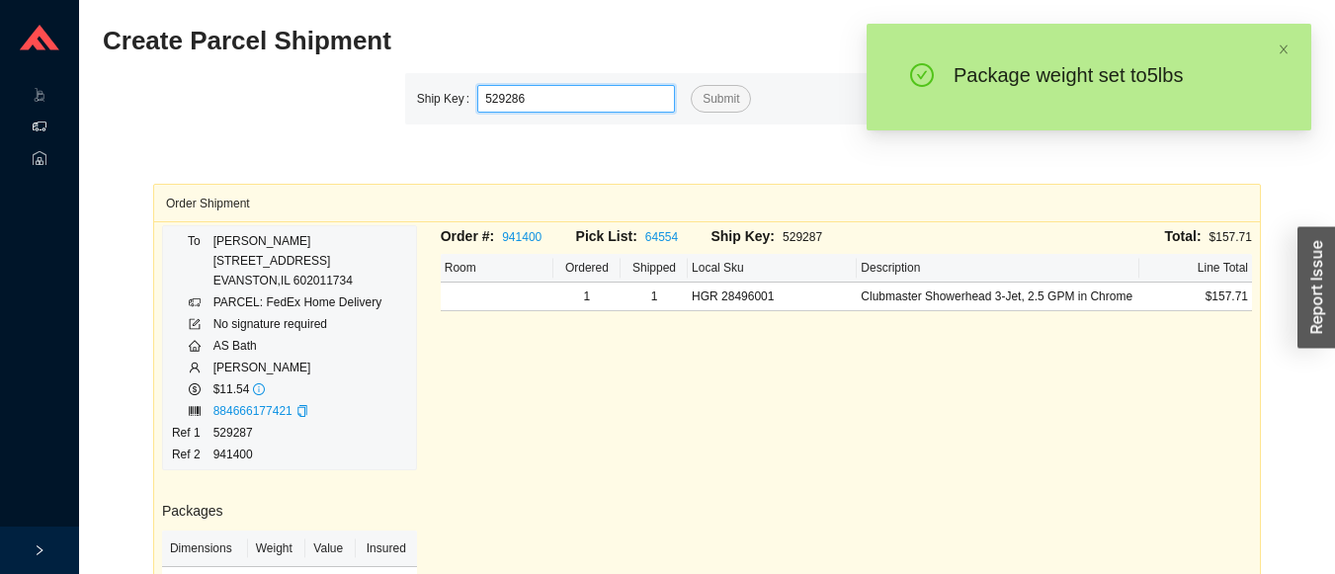
type input "529286"
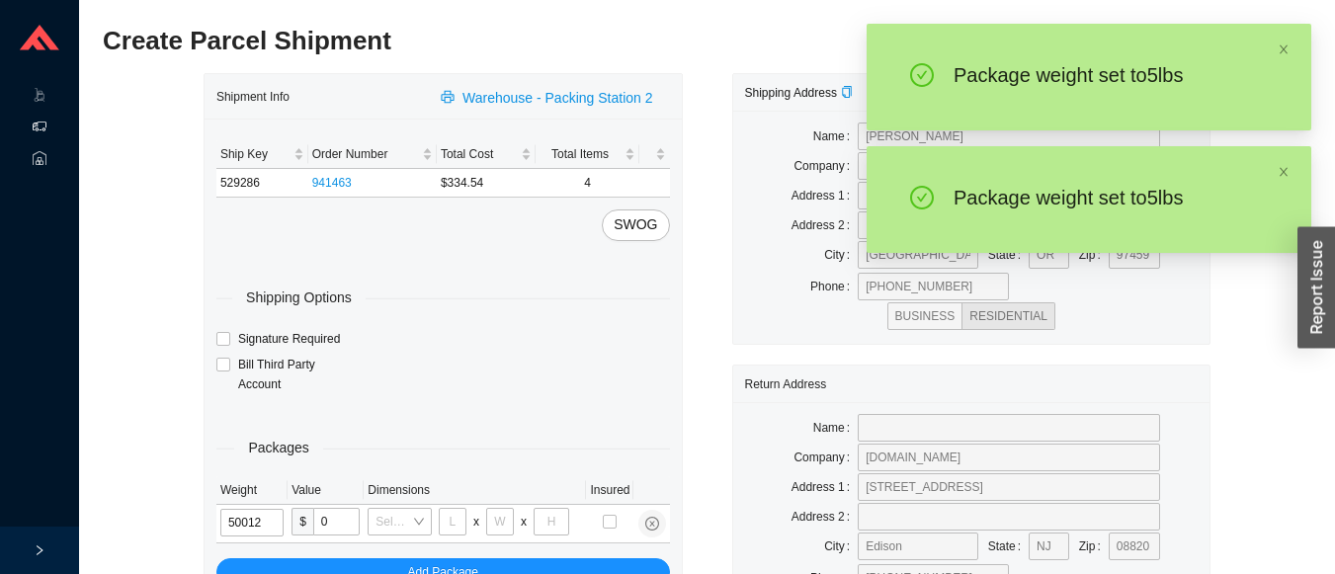
type input "5"
type input "18"
type input "12"
type input "6"
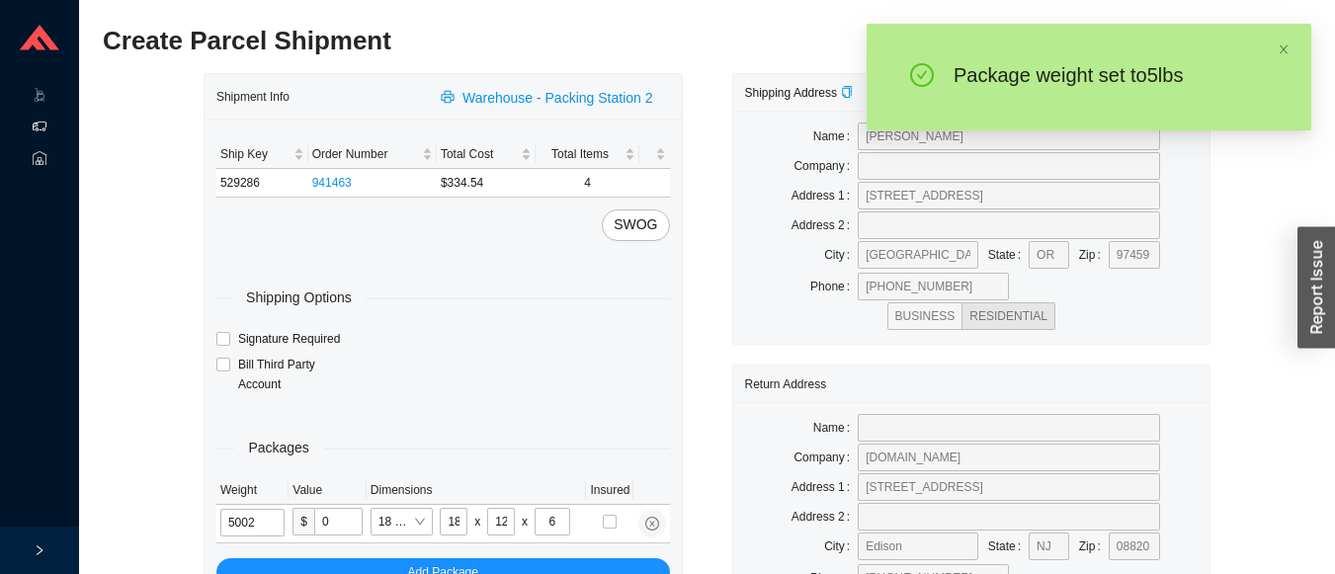
type input "5"
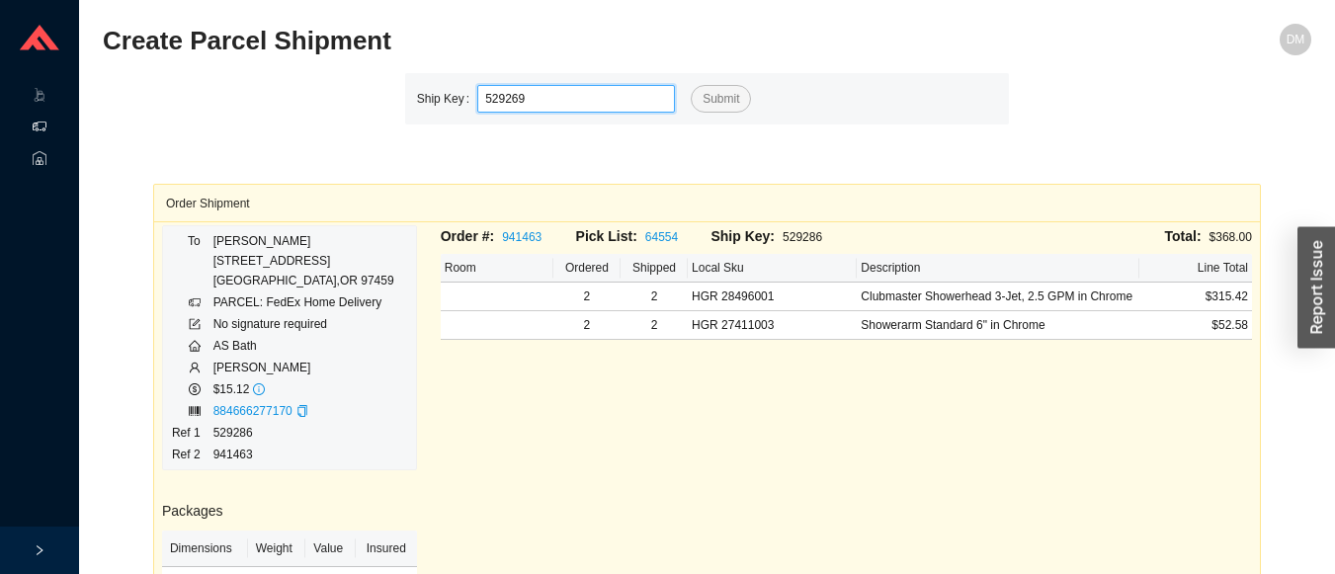
type input "529269"
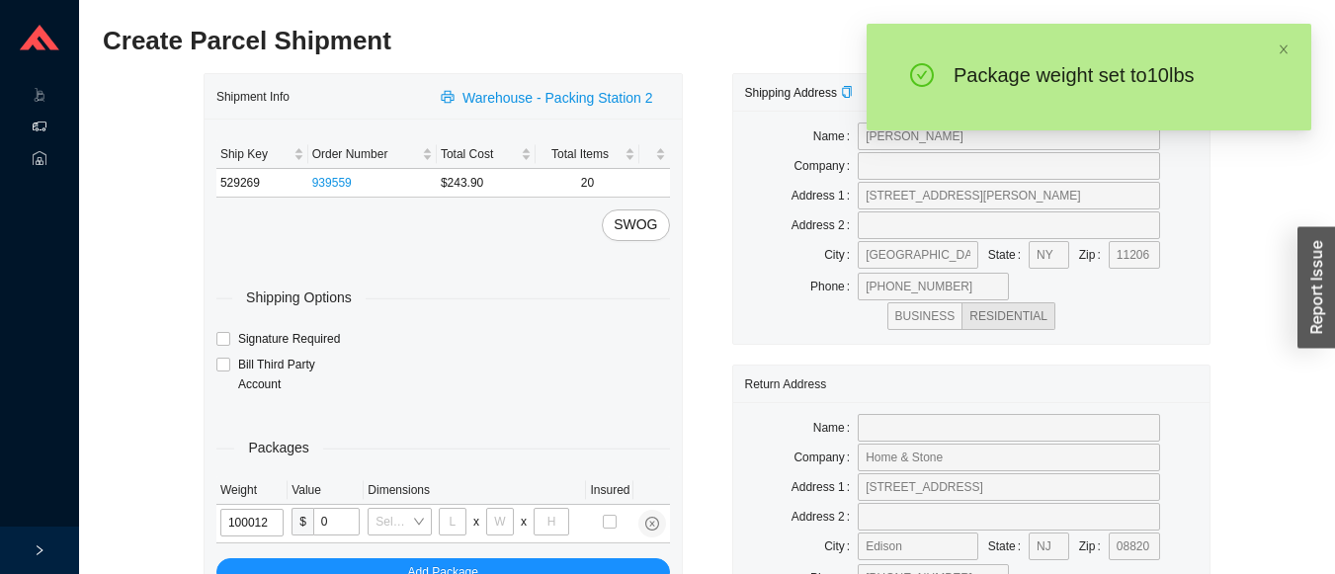
type input "10"
type input "18"
type input "12"
type input "6"
type input "10"
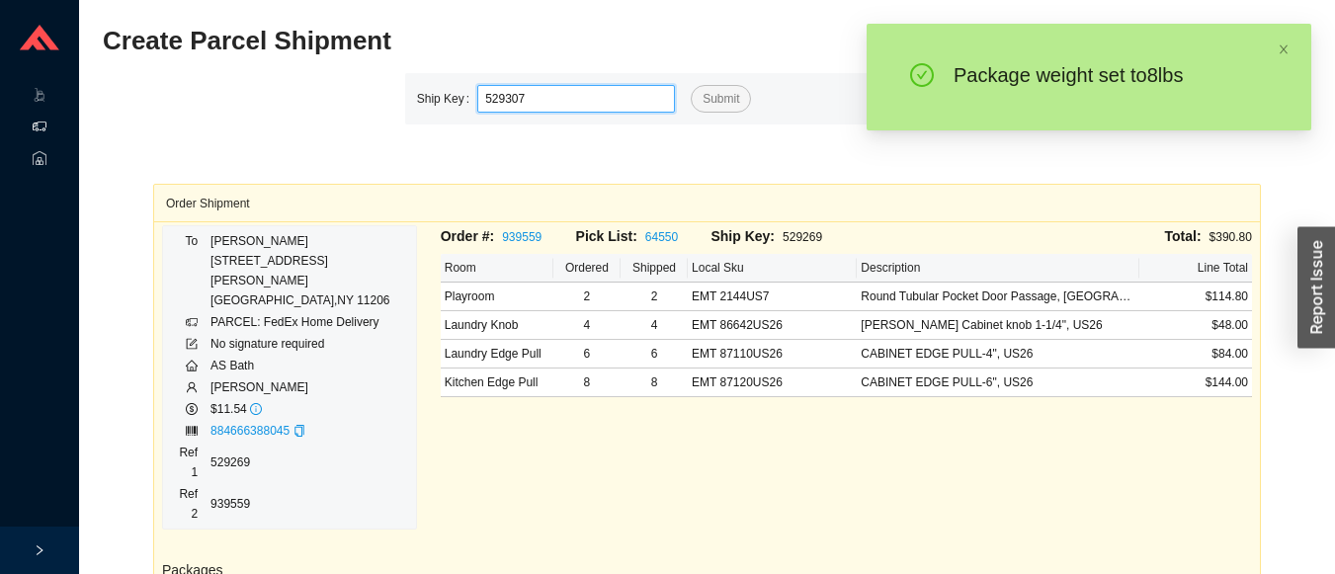
type input "529307"
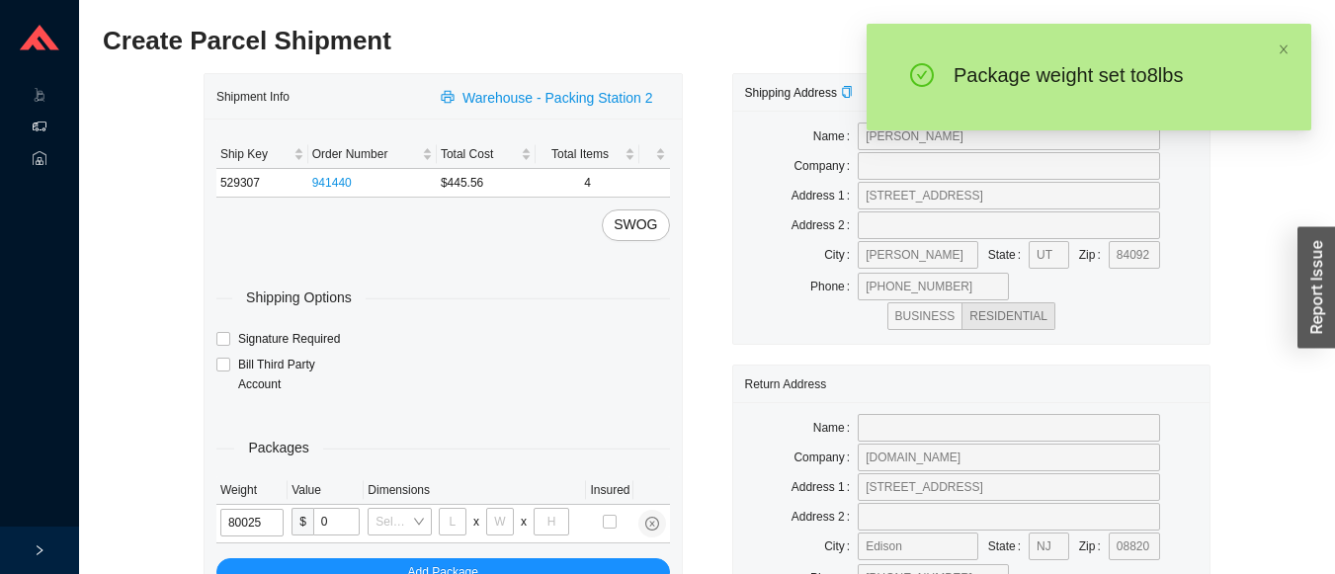
type input "8"
type input "28"
type input "16"
type input "7"
type input "8"
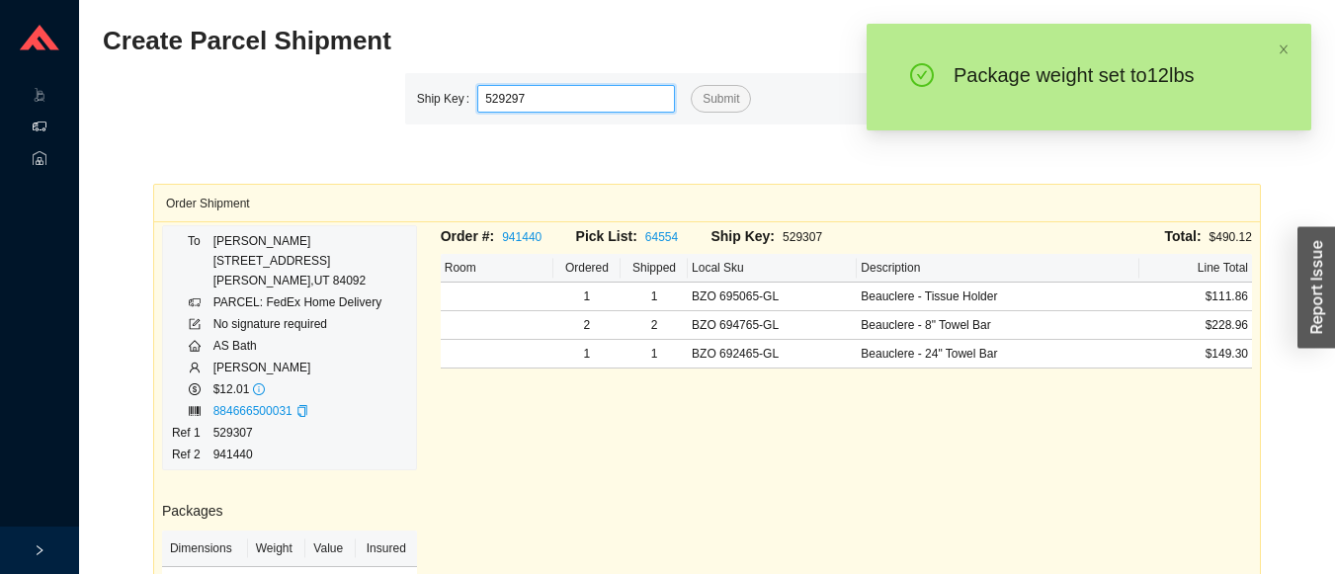
type input "529297"
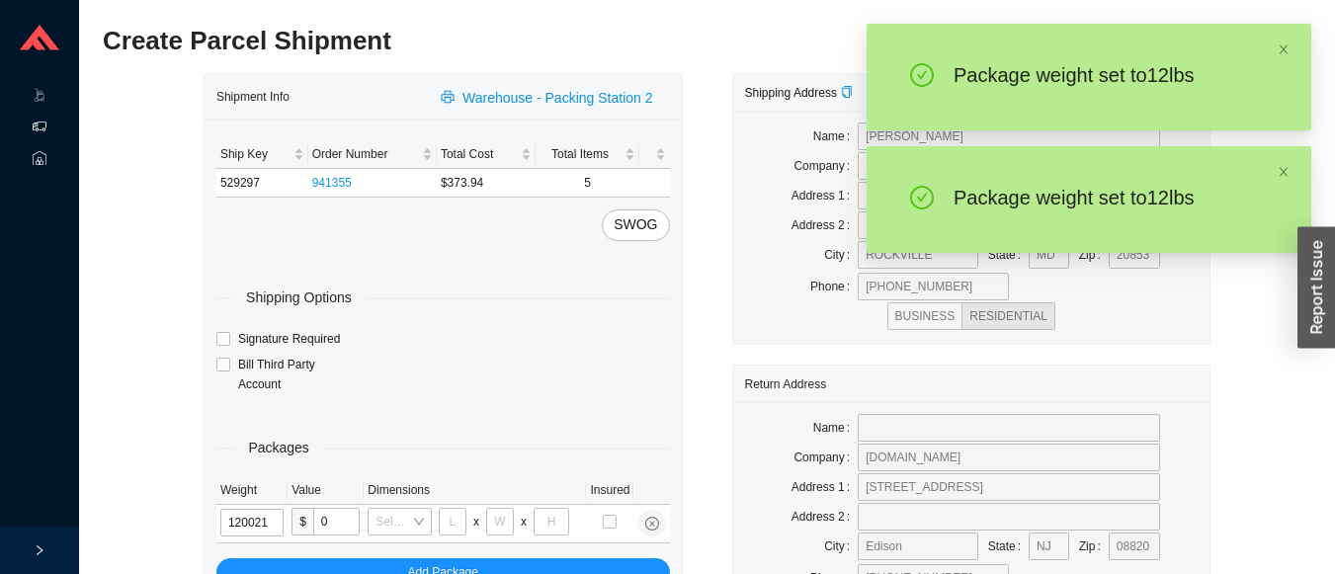
type input "12"
type input "18"
type input "12"
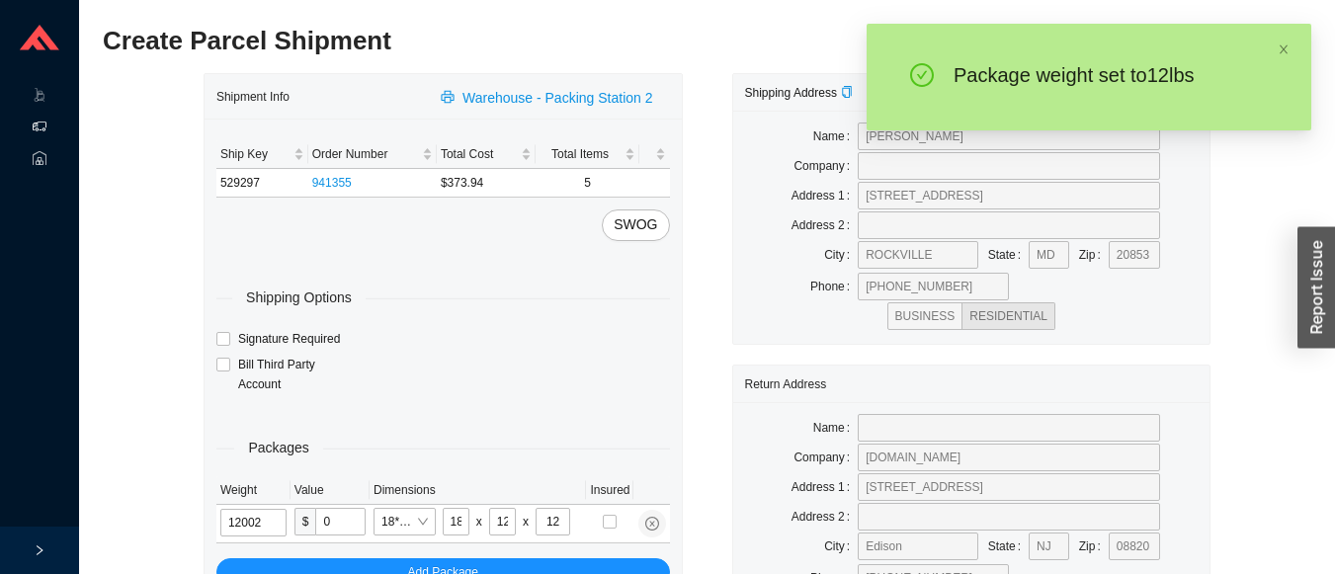
type input "12"
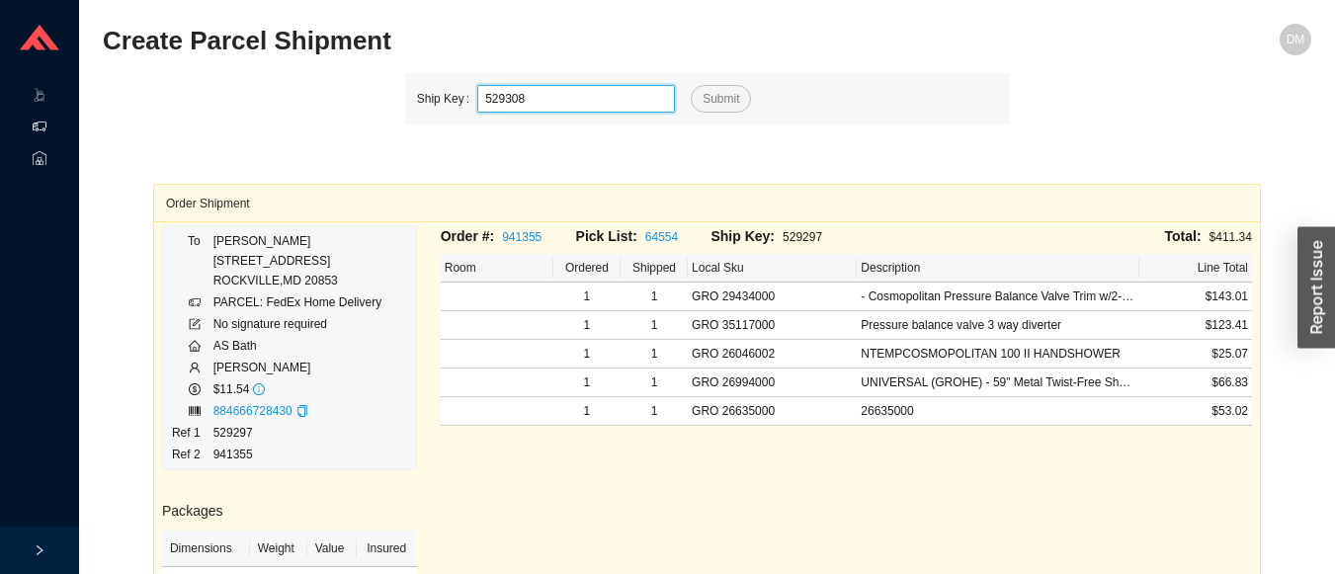
type input "529308"
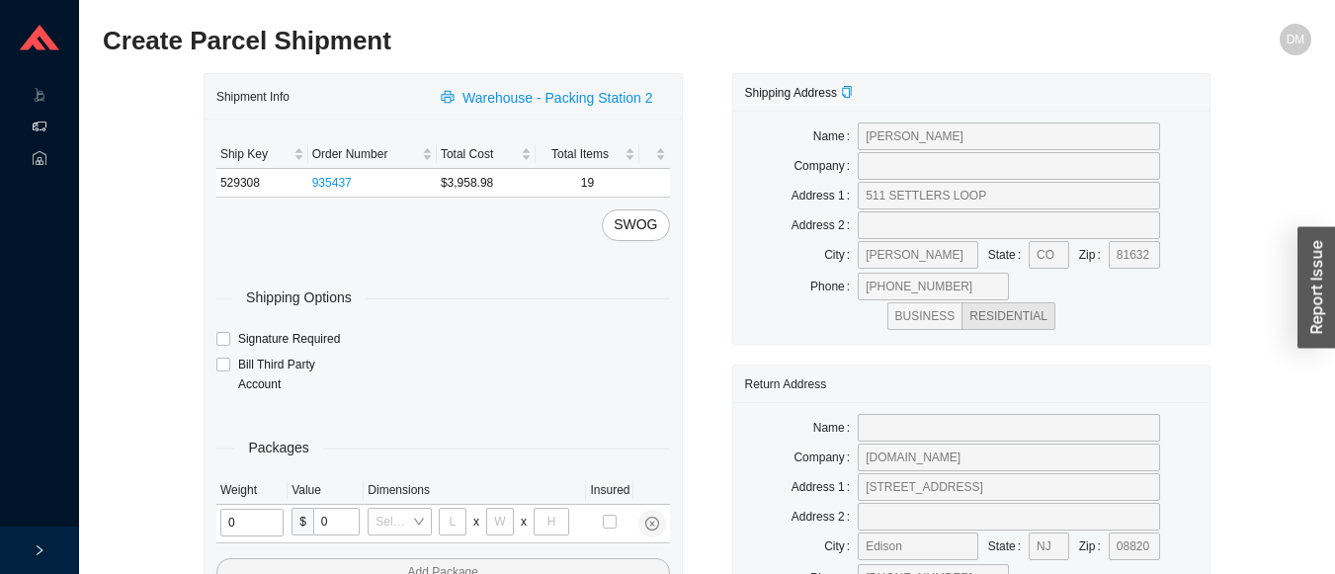
type input "2"
type input "18"
type input "8"
type input "42"
type input "1"
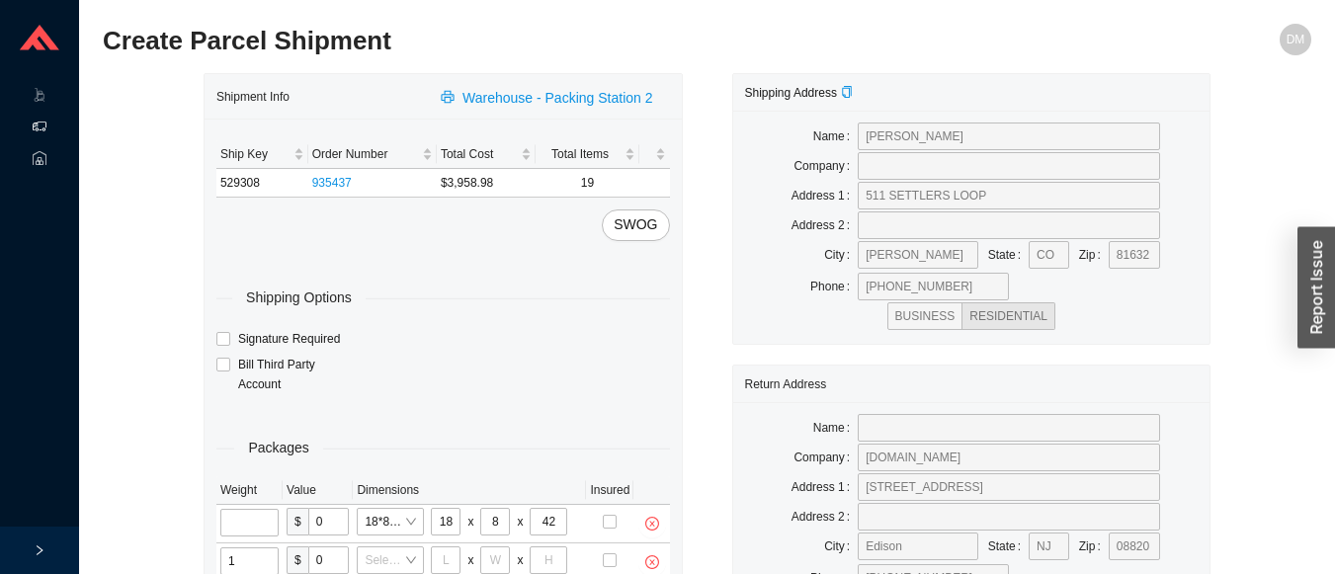
type input "12"
type input "18"
type input "12"
type input "6"
type input "7"
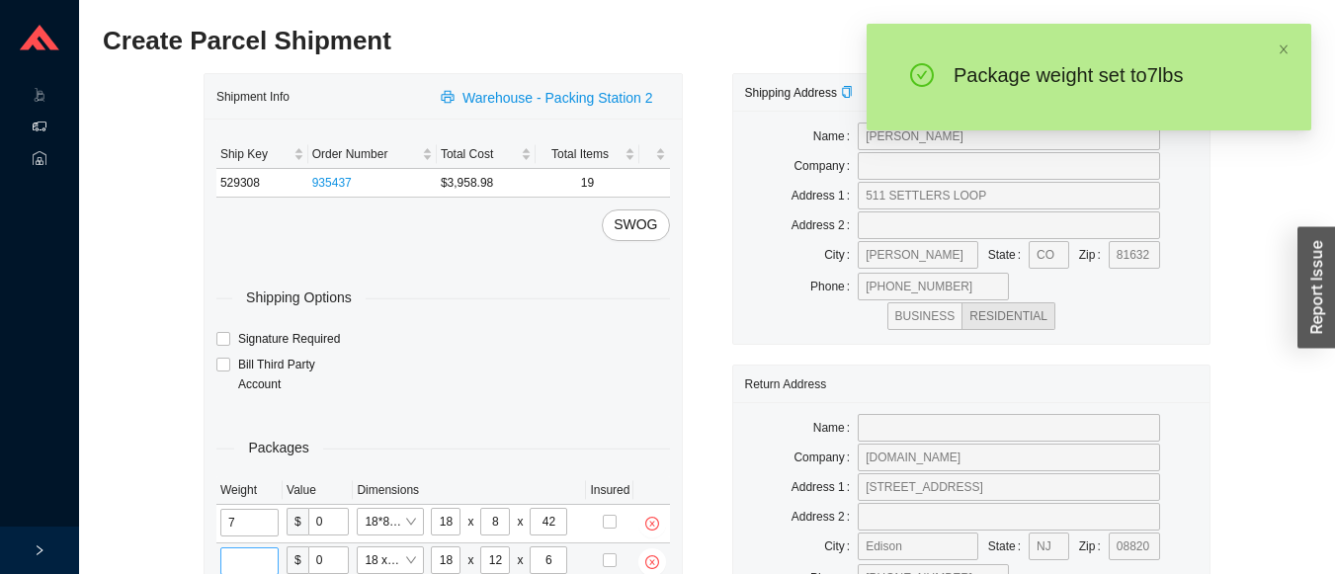
click at [265, 560] on input "tel" at bounding box center [249, 562] width 58 height 28
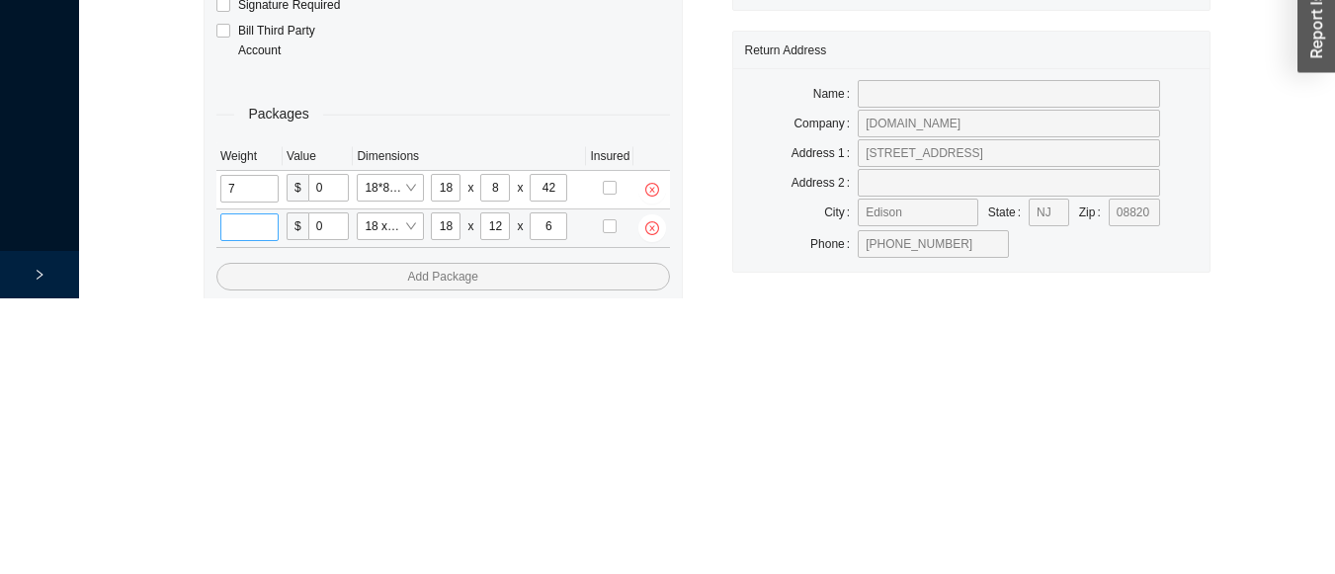
scroll to position [163, 0]
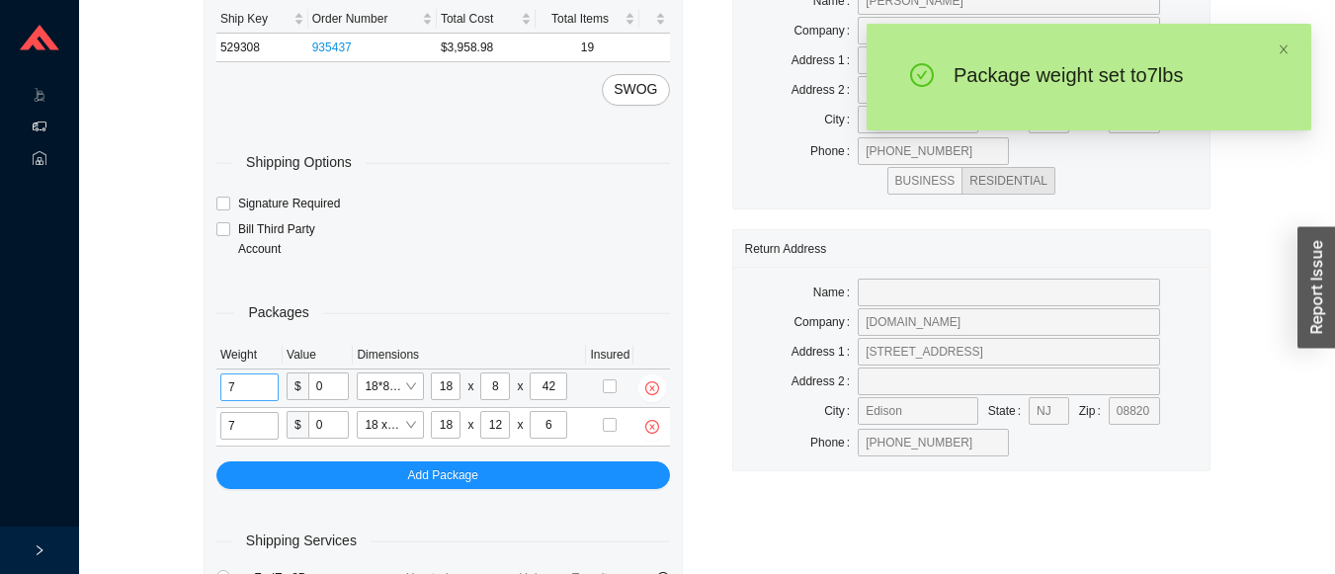
type input "7"
click at [257, 389] on input "7" at bounding box center [249, 388] width 58 height 28
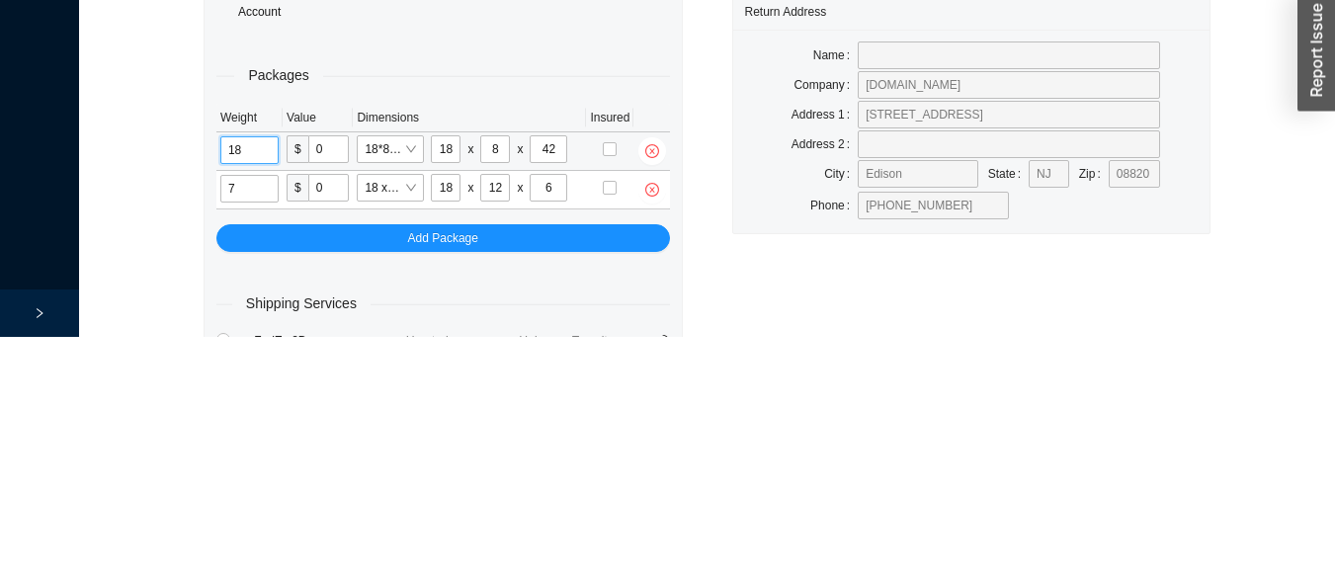
type input "18"
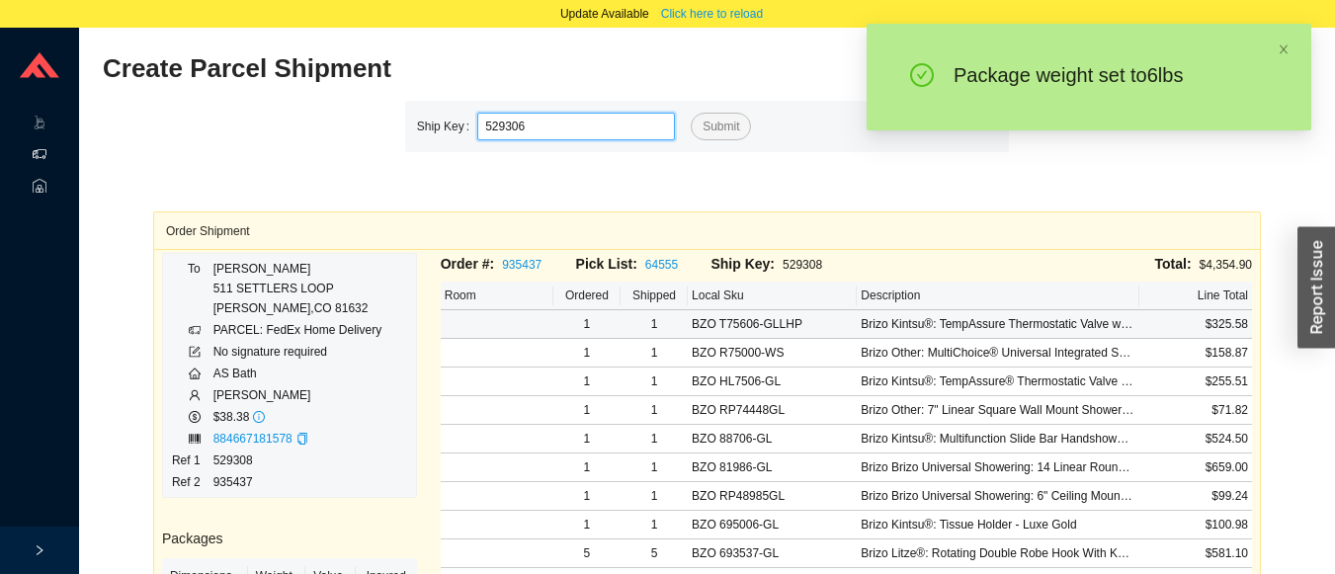
type input "529306"
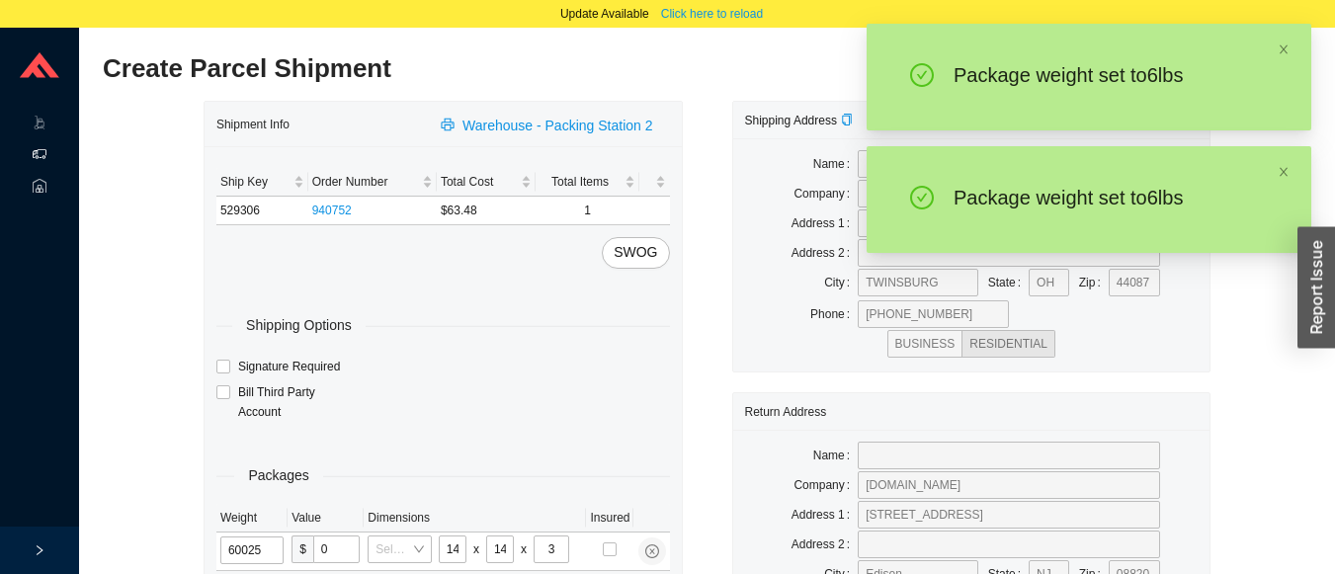
type input "6"
type input "28"
type input "16"
type input "7"
type input "6"
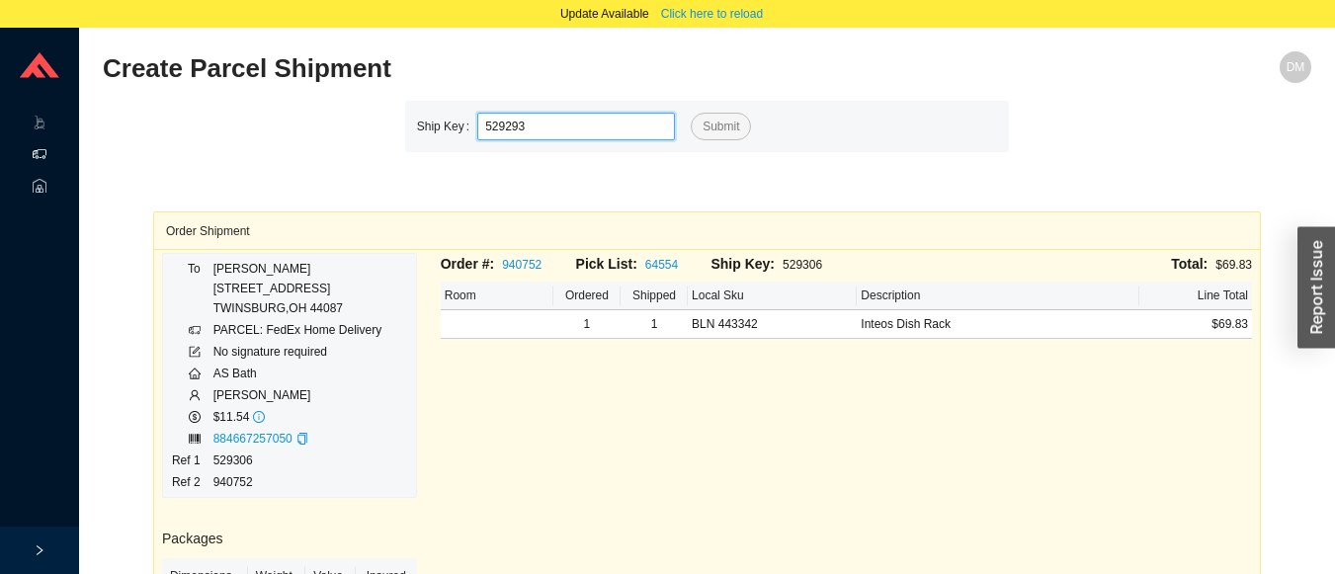
type input "529293"
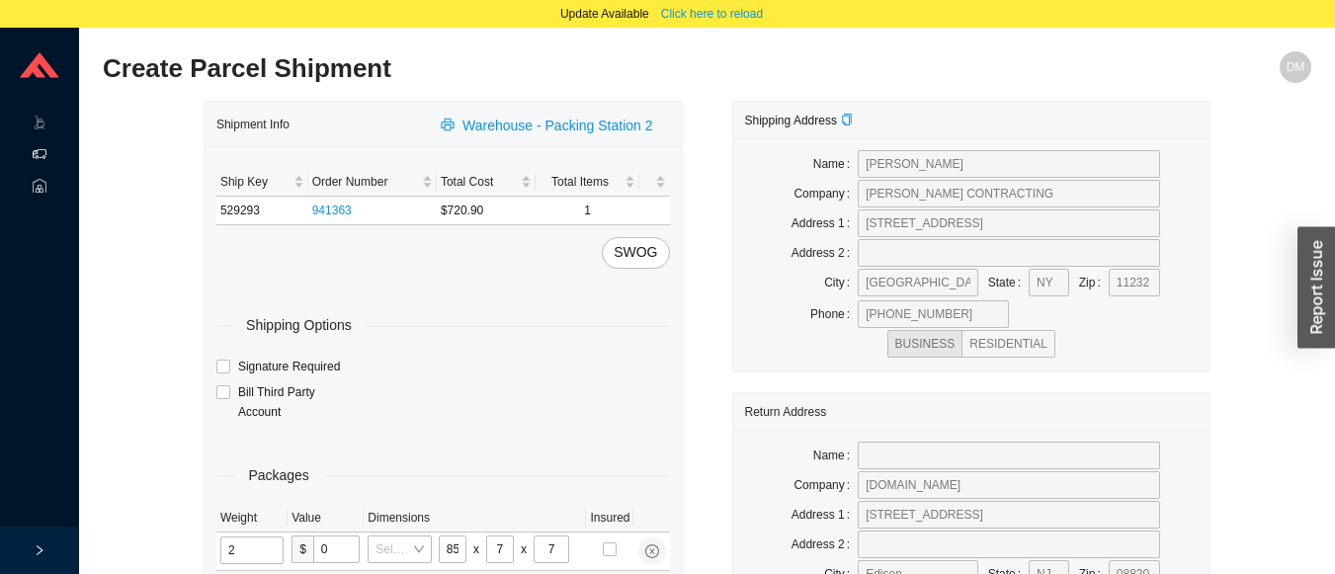
type input "20"
